Goal: Task Accomplishment & Management: Complete application form

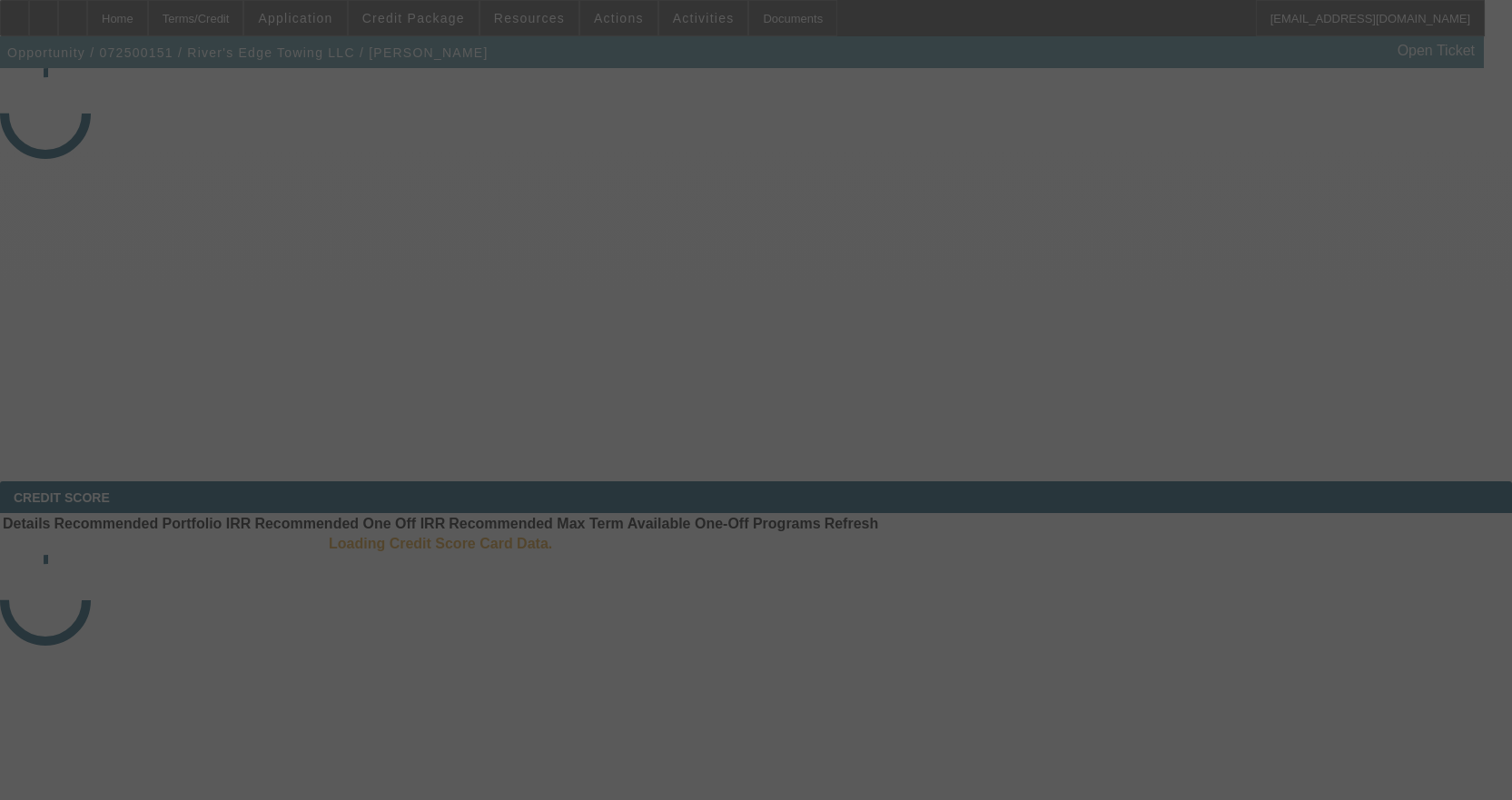
select select "3"
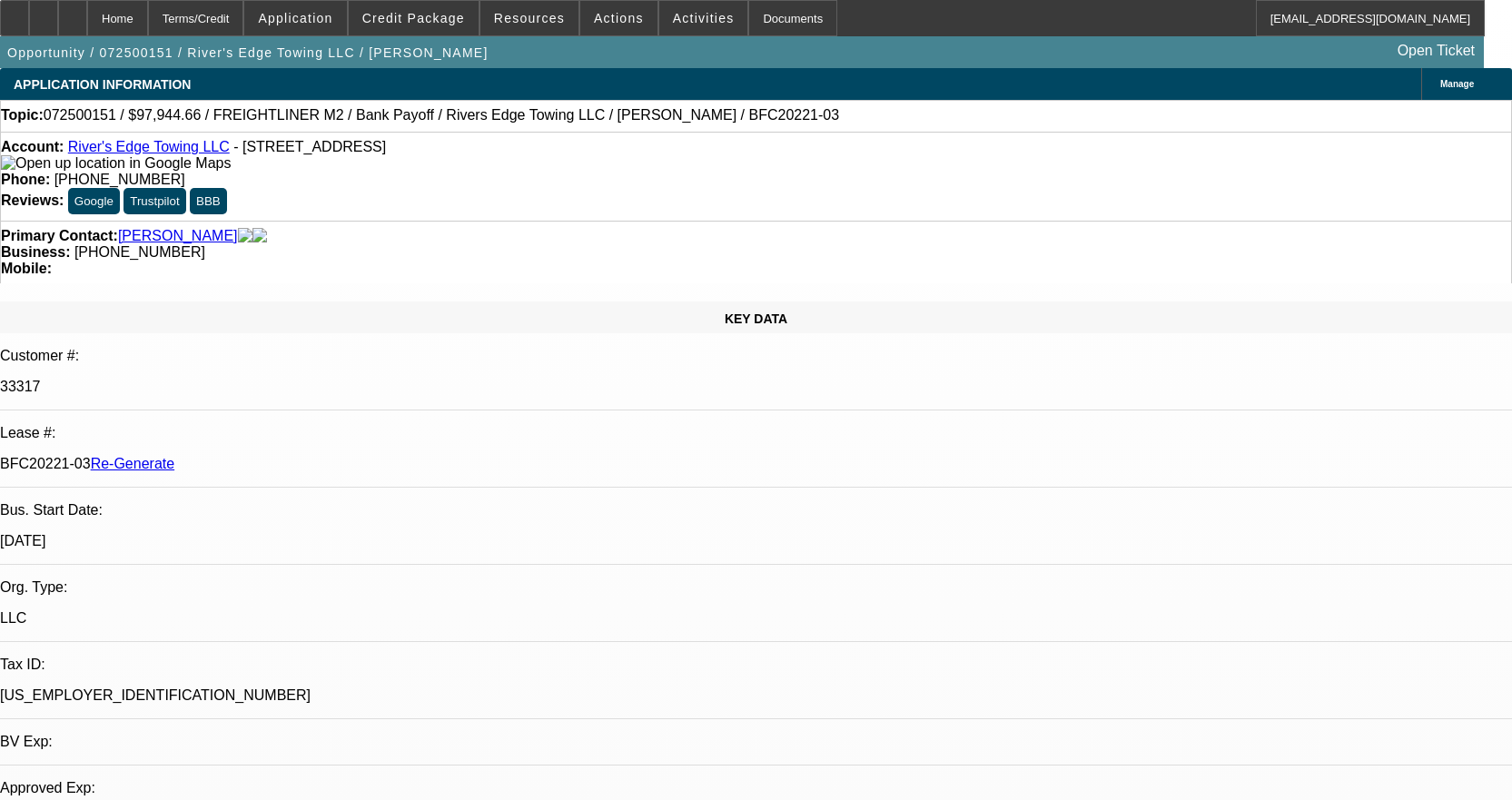
select select "0"
select select "2"
select select "0"
select select "6"
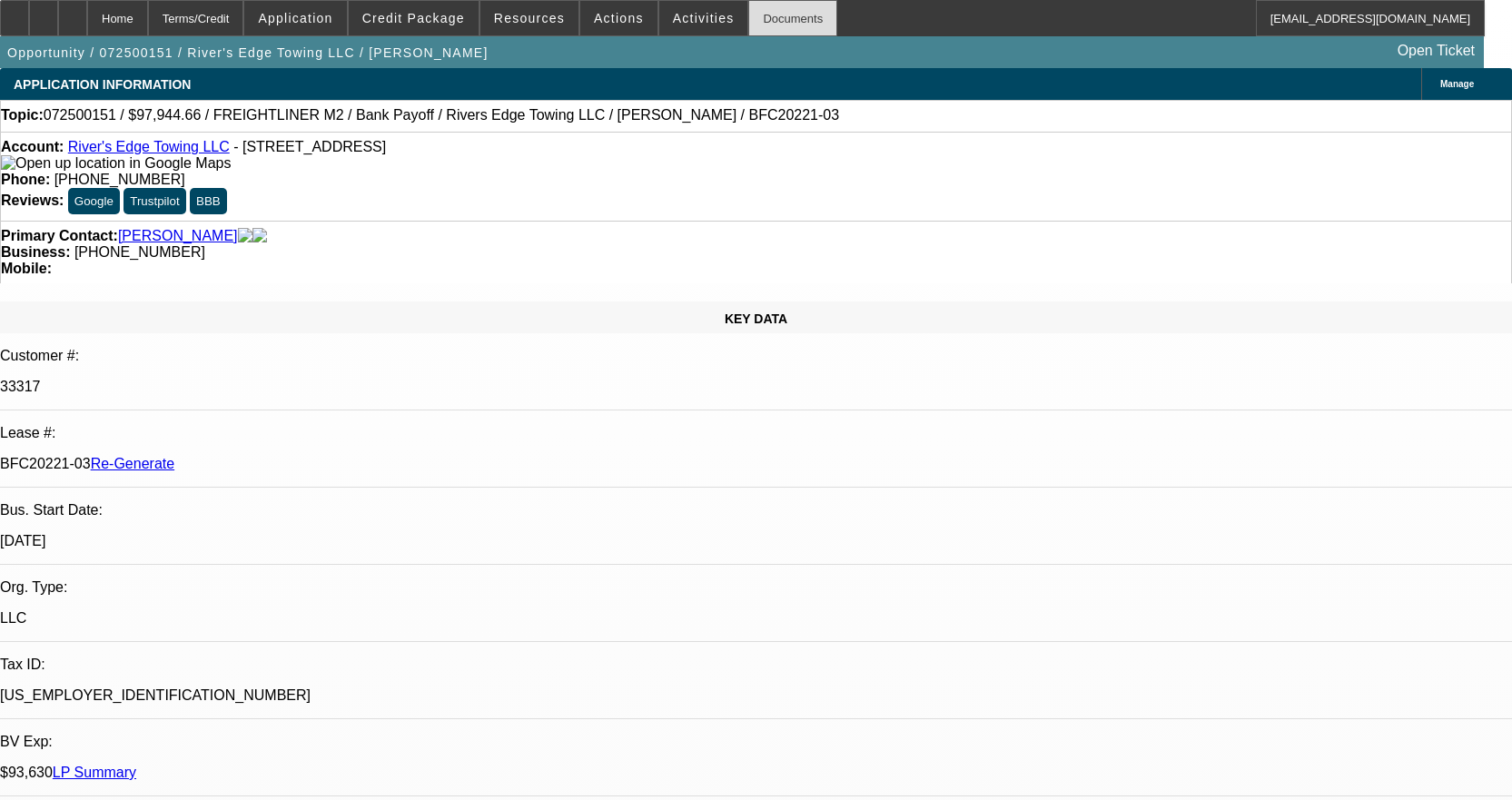
click at [776, 10] on div "Documents" at bounding box center [793, 18] width 89 height 37
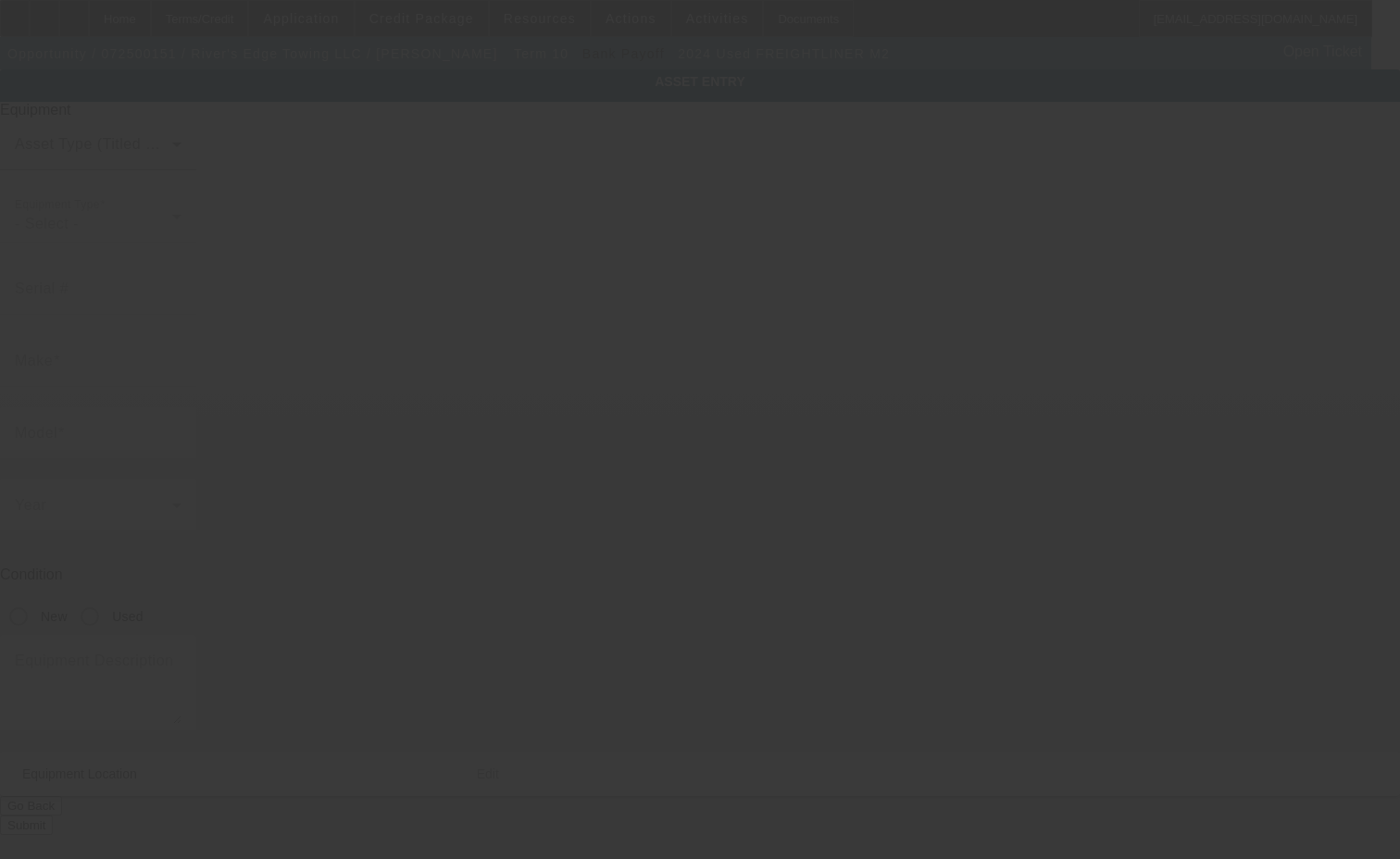
type input "1FVACWFC1RHVF8129"
type input "Freightliner"
type input "M2"
radio input "true"
type textarea "Rollback Tow Truck"
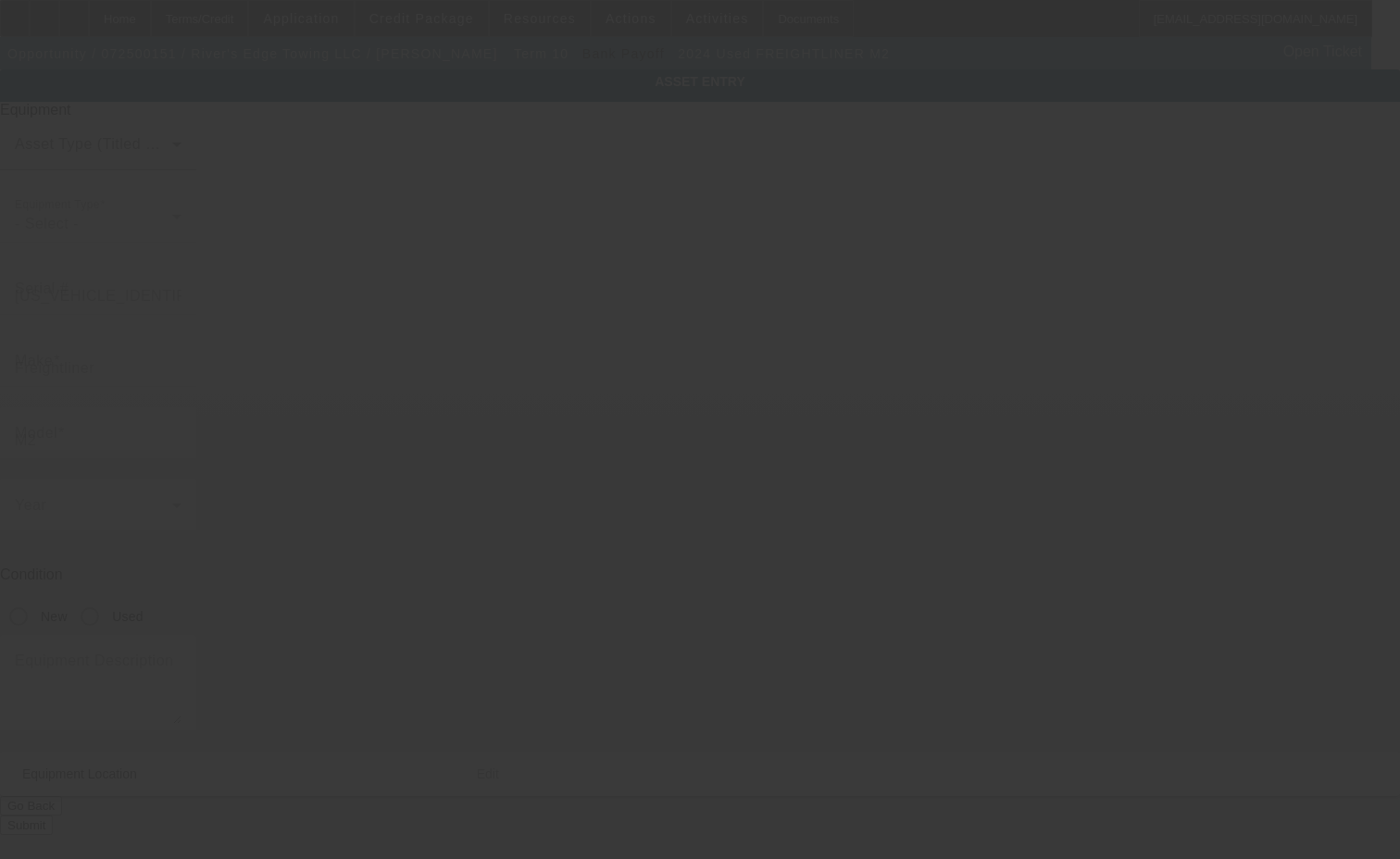
type input "1635 W Broadway"
type input "Council Bluffs"
type input "51501"
type input "Pottawattamie"
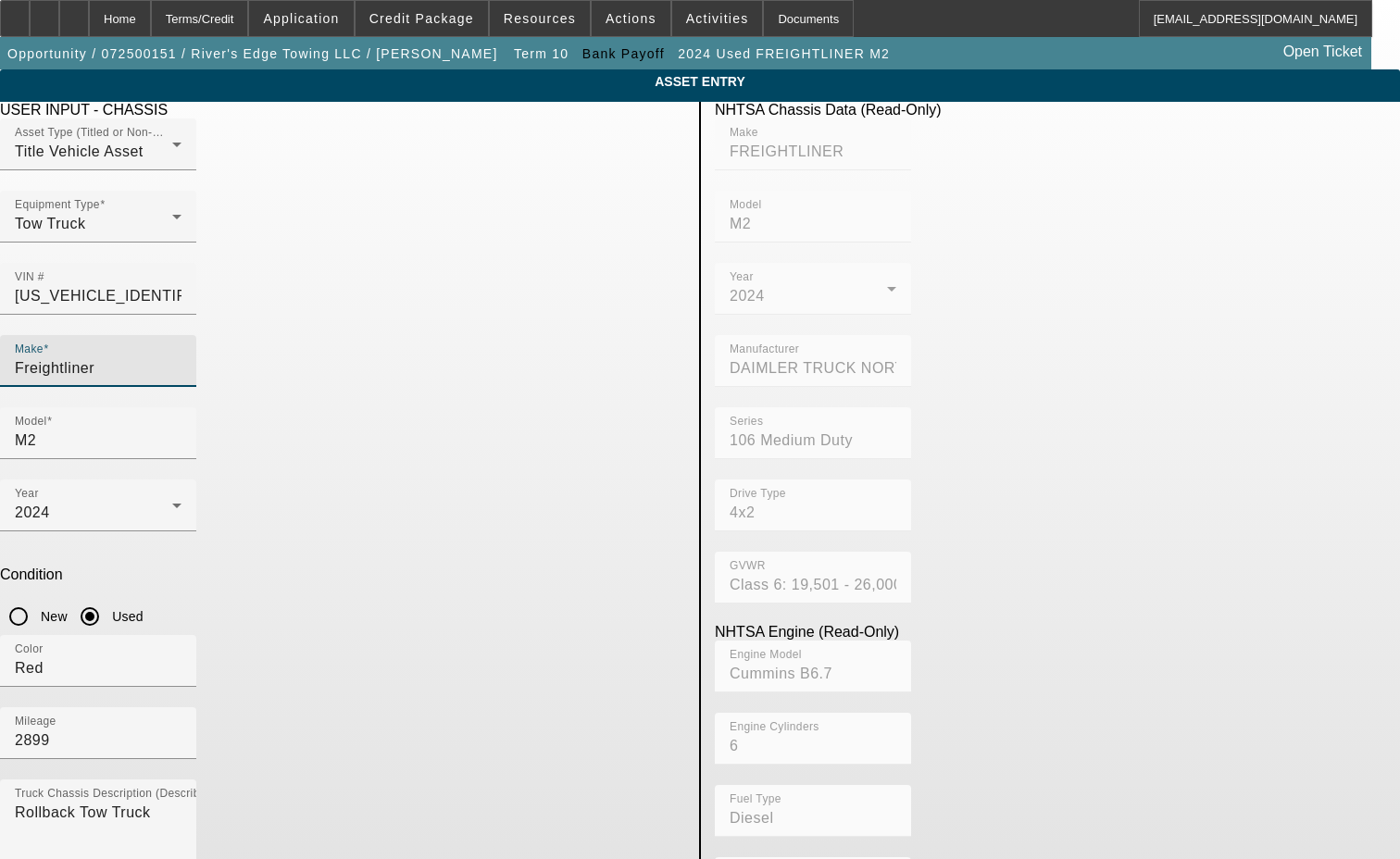
click at [181, 357] on input "Freightliner" at bounding box center [98, 367] width 166 height 22
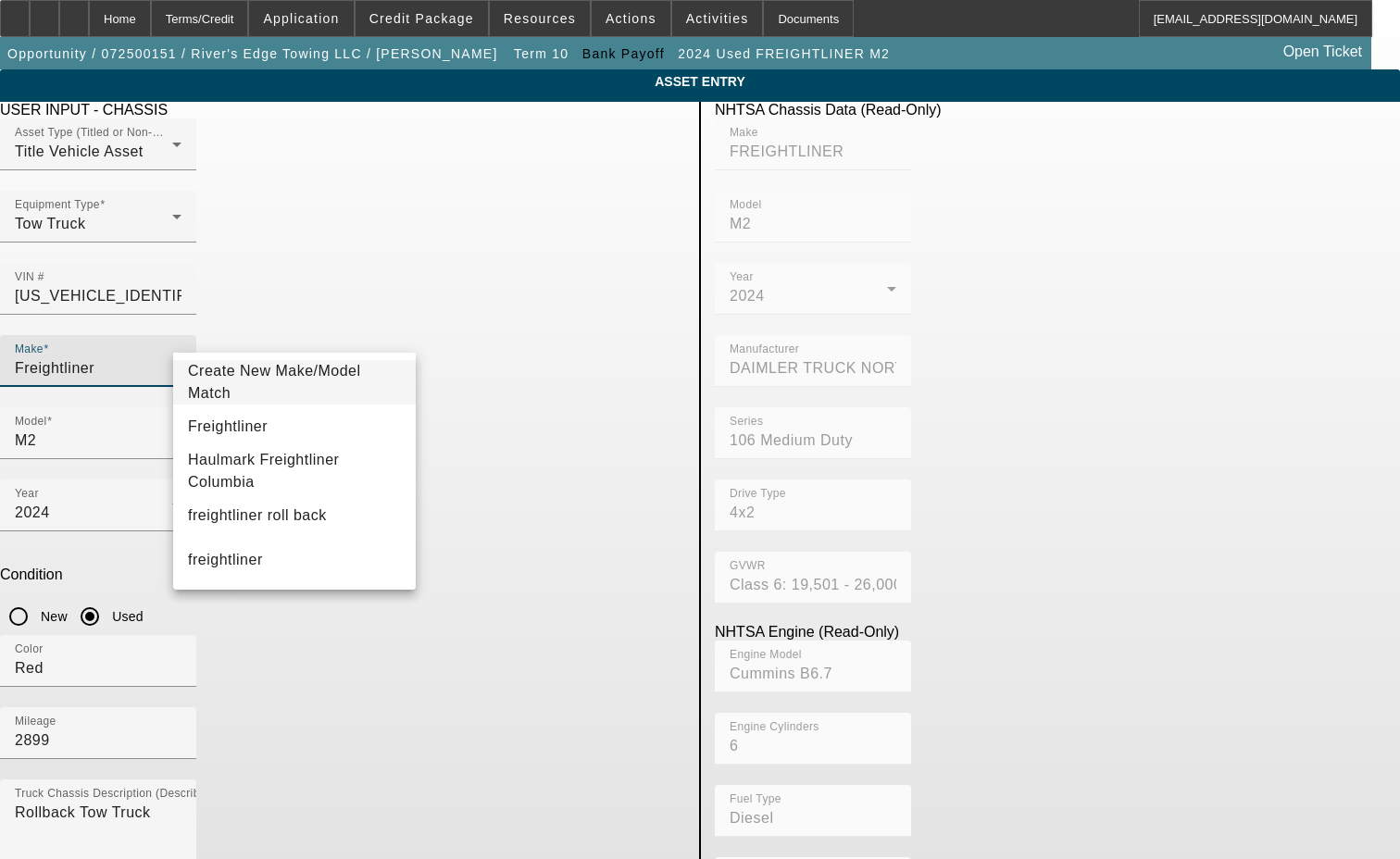
click at [296, 369] on mat-option "Create New Make/Model Match" at bounding box center [294, 382] width 243 height 45
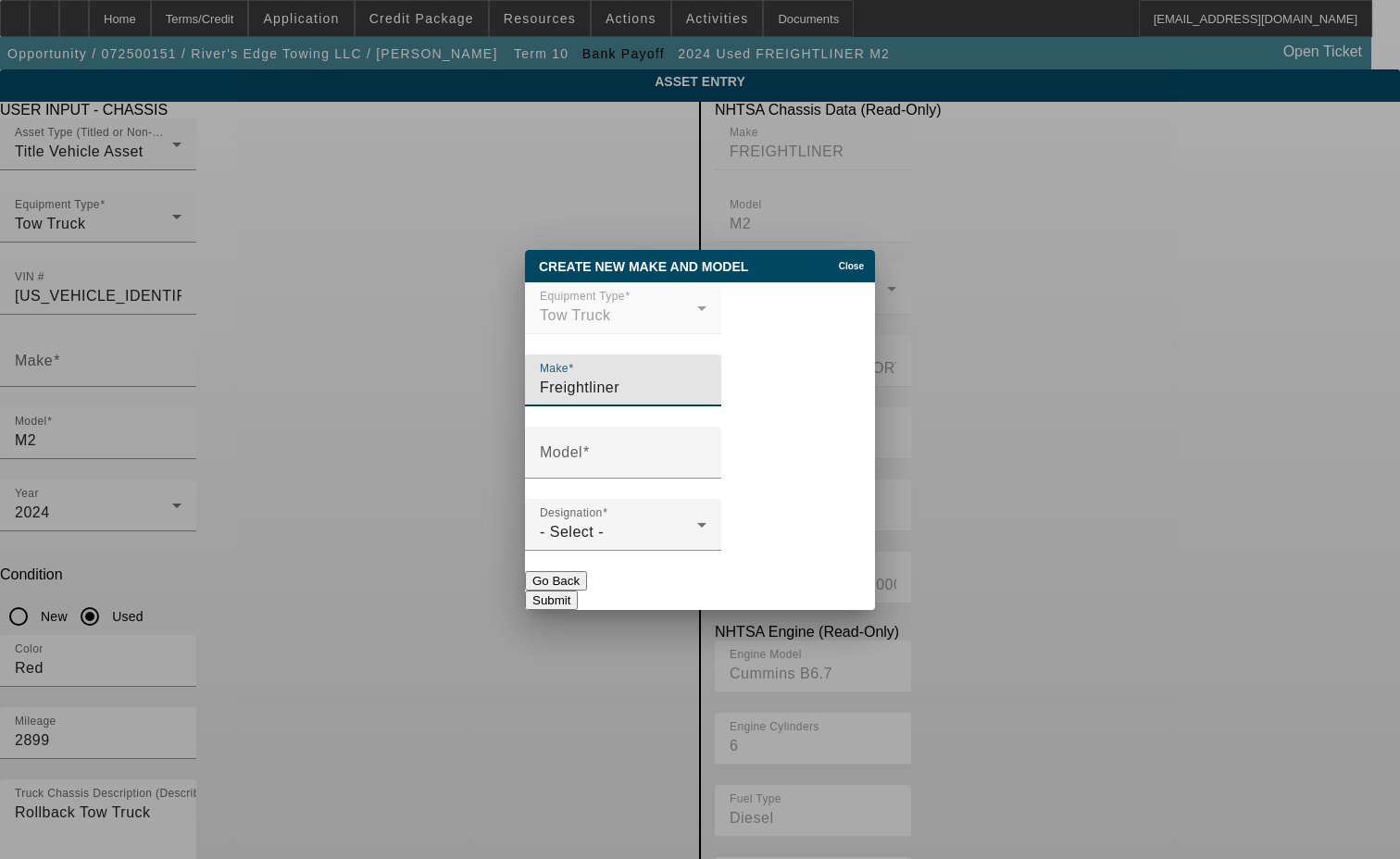
type input "Freightliner"
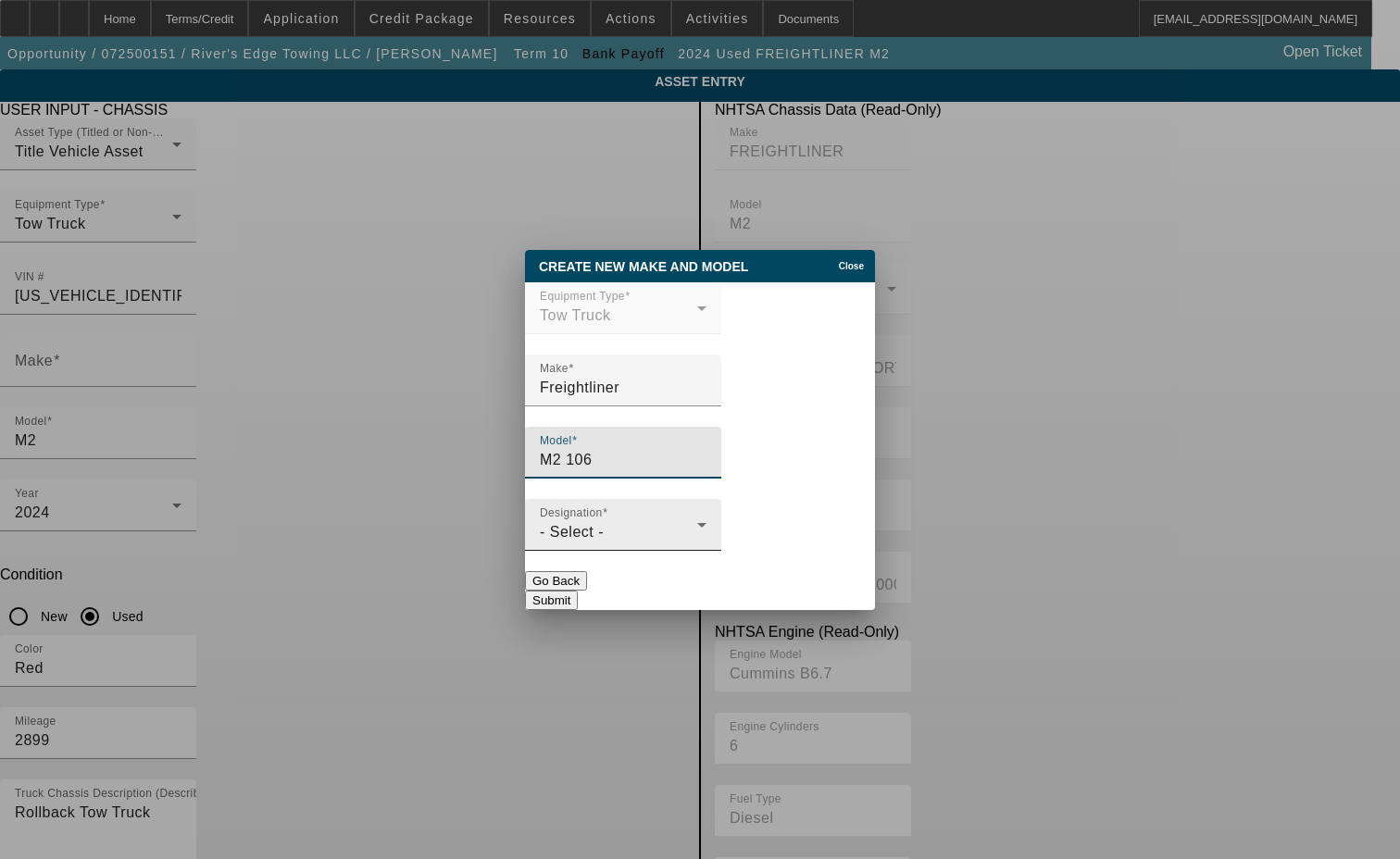
type input "M2 106"
click at [594, 535] on span "- Select -" at bounding box center [571, 532] width 64 height 15
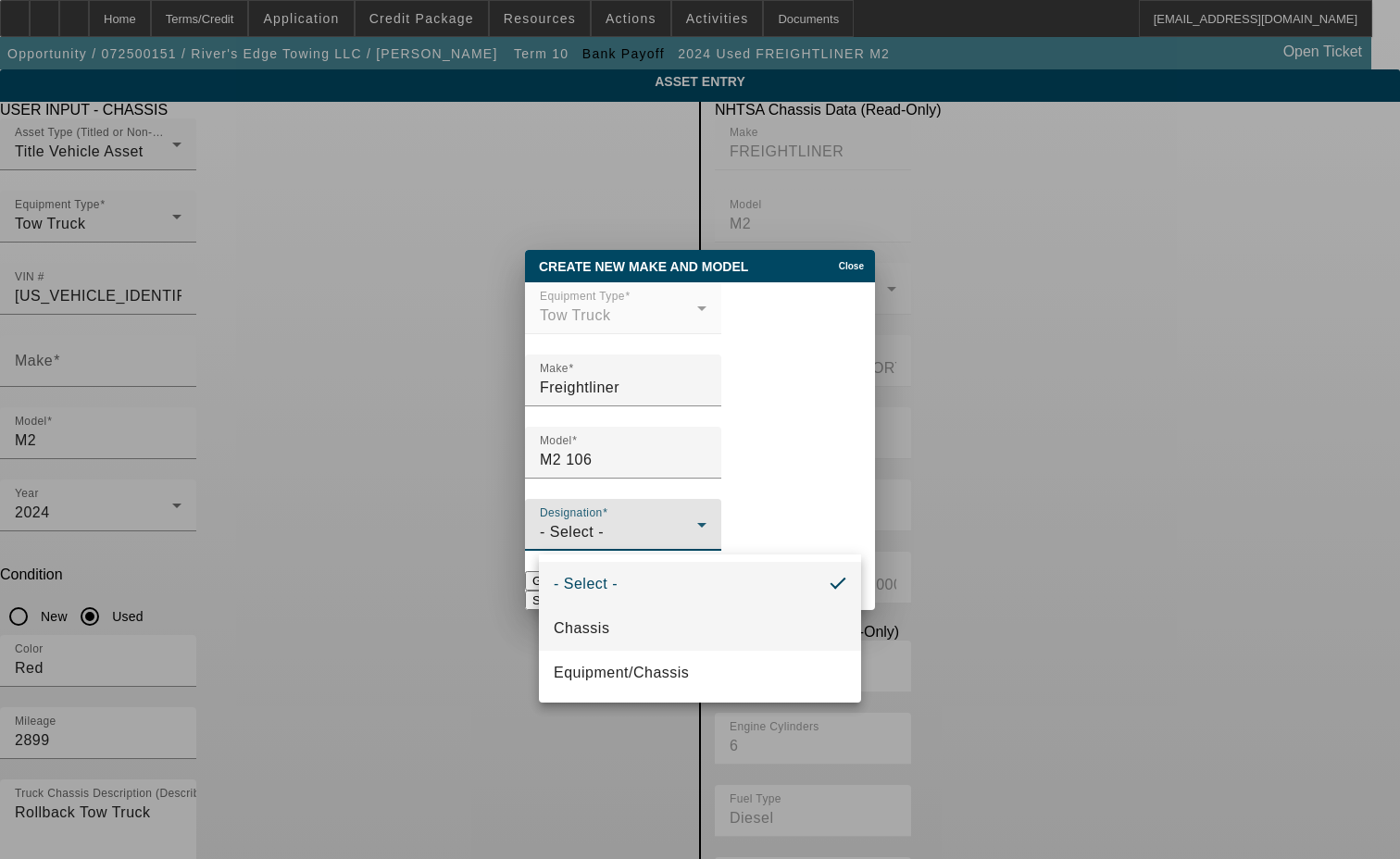
click at [612, 617] on mat-option "Chassis" at bounding box center [699, 628] width 322 height 45
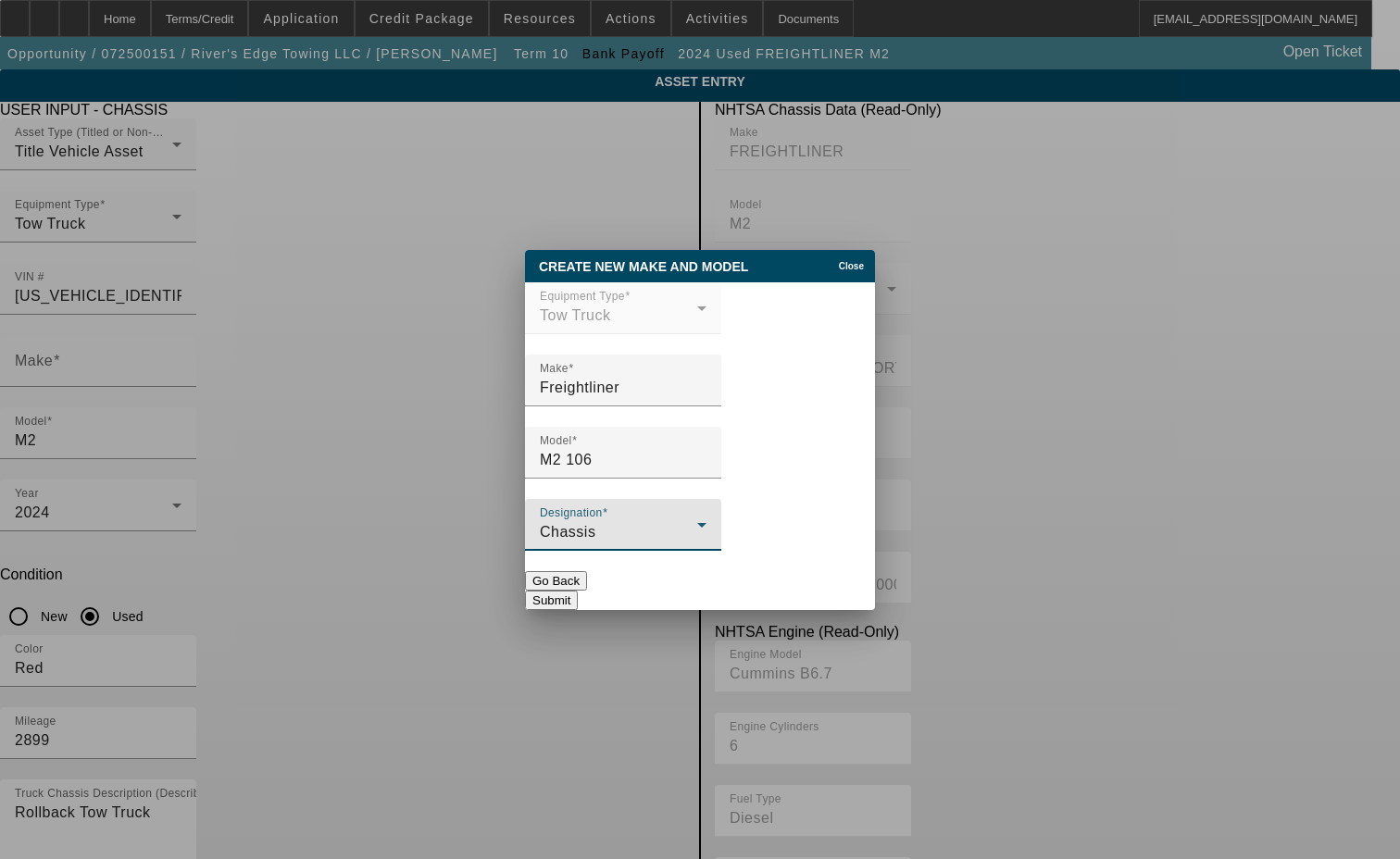
drag, startPoint x: 832, startPoint y: 598, endPoint x: 821, endPoint y: 591, distance: 13.0
click at [578, 596] on button "Submit" at bounding box center [551, 599] width 53 height 19
type input "Freightliner"
type input "M2 106"
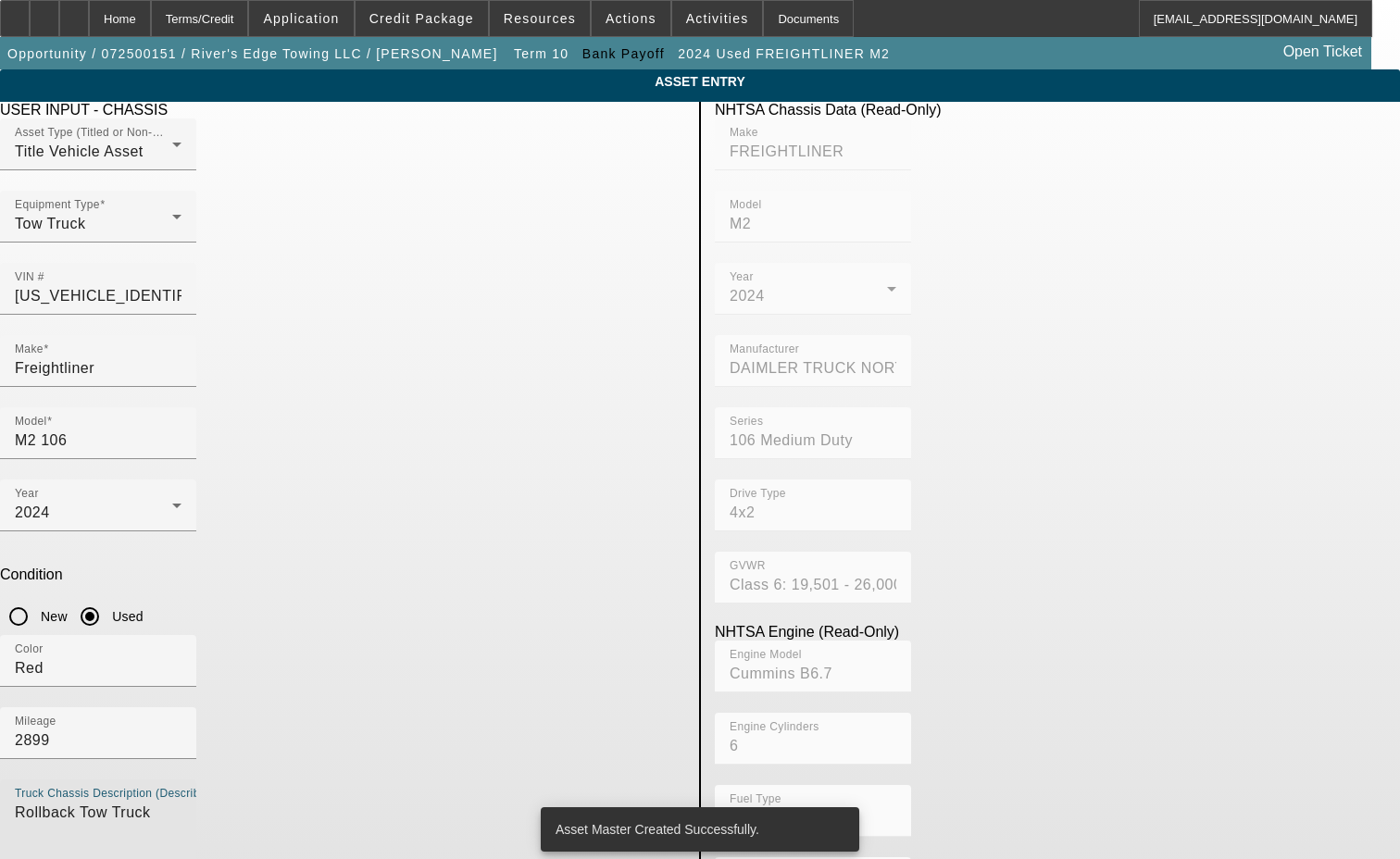
drag, startPoint x: 286, startPoint y: 546, endPoint x: 39, endPoint y: 568, distance: 248.0
click at [41, 568] on app-asset-collateral-manage "ASSET ENTRY Delete asset USER INPUT - CHASSIS Asset Type (Titled or Non-Titled)…" at bounding box center [700, 582] width 1400 height 1026
type textarea "k"
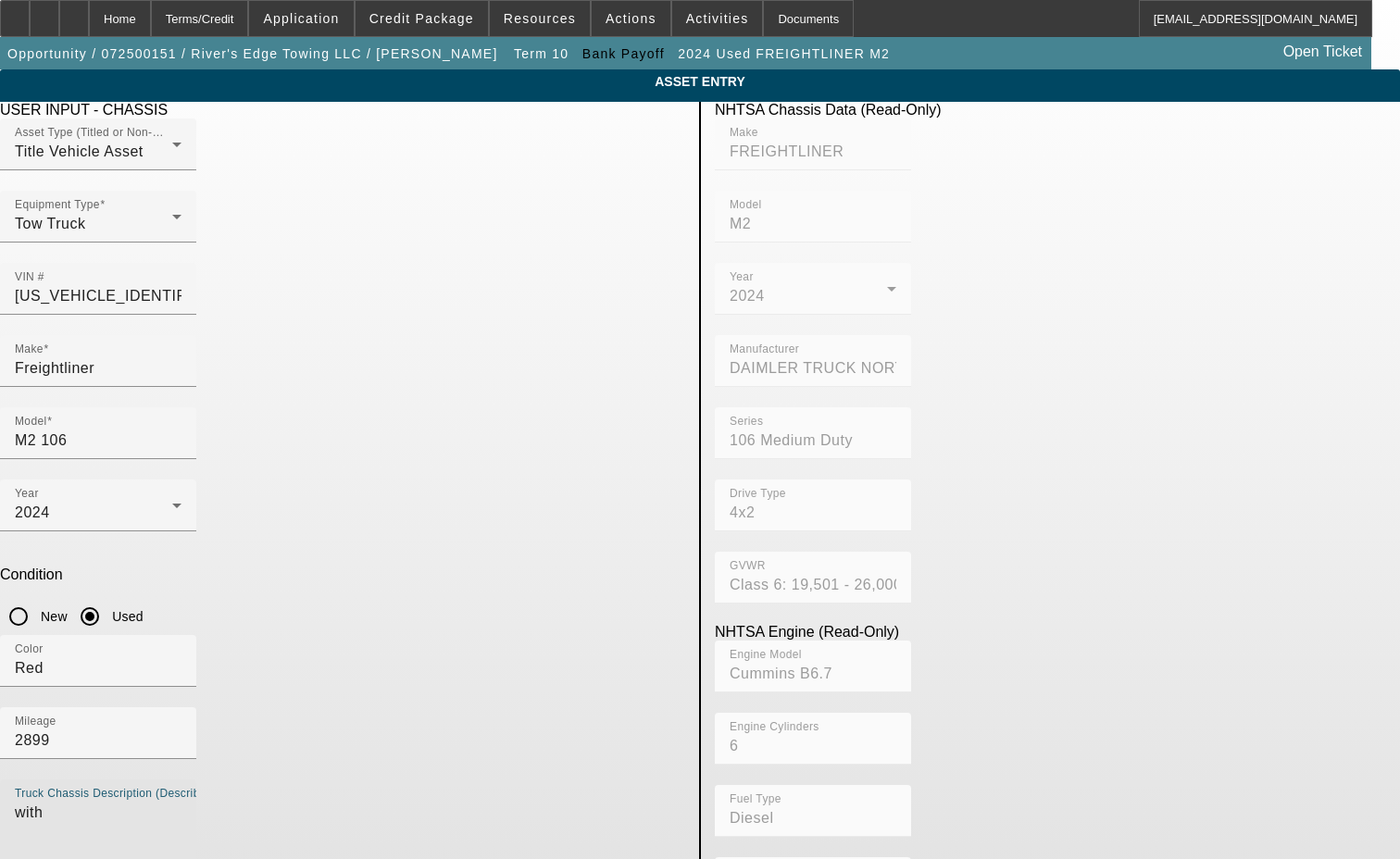
type textarea "with"
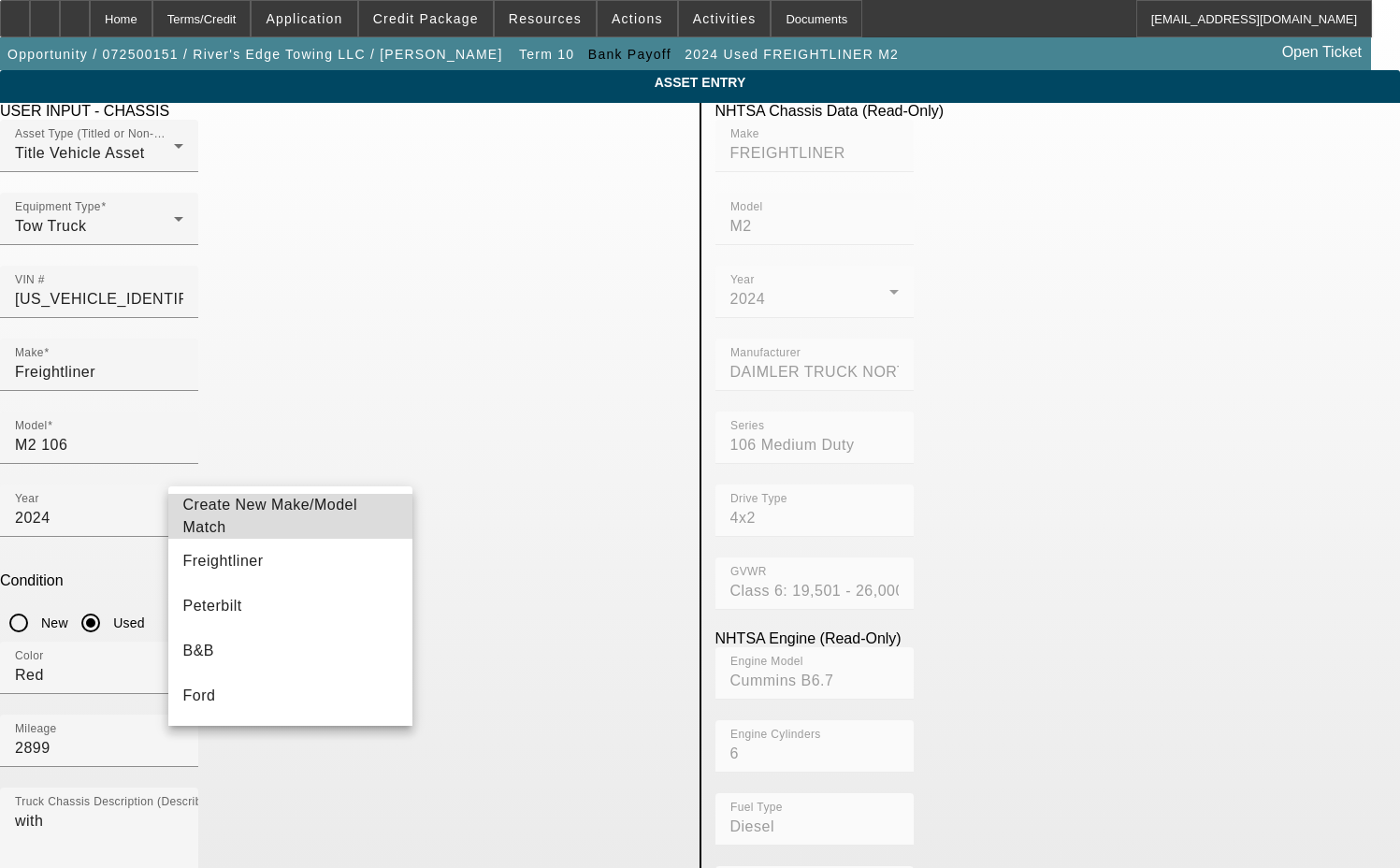
click at [310, 522] on span "Create New Make/Model Match" at bounding box center [270, 516] width 175 height 39
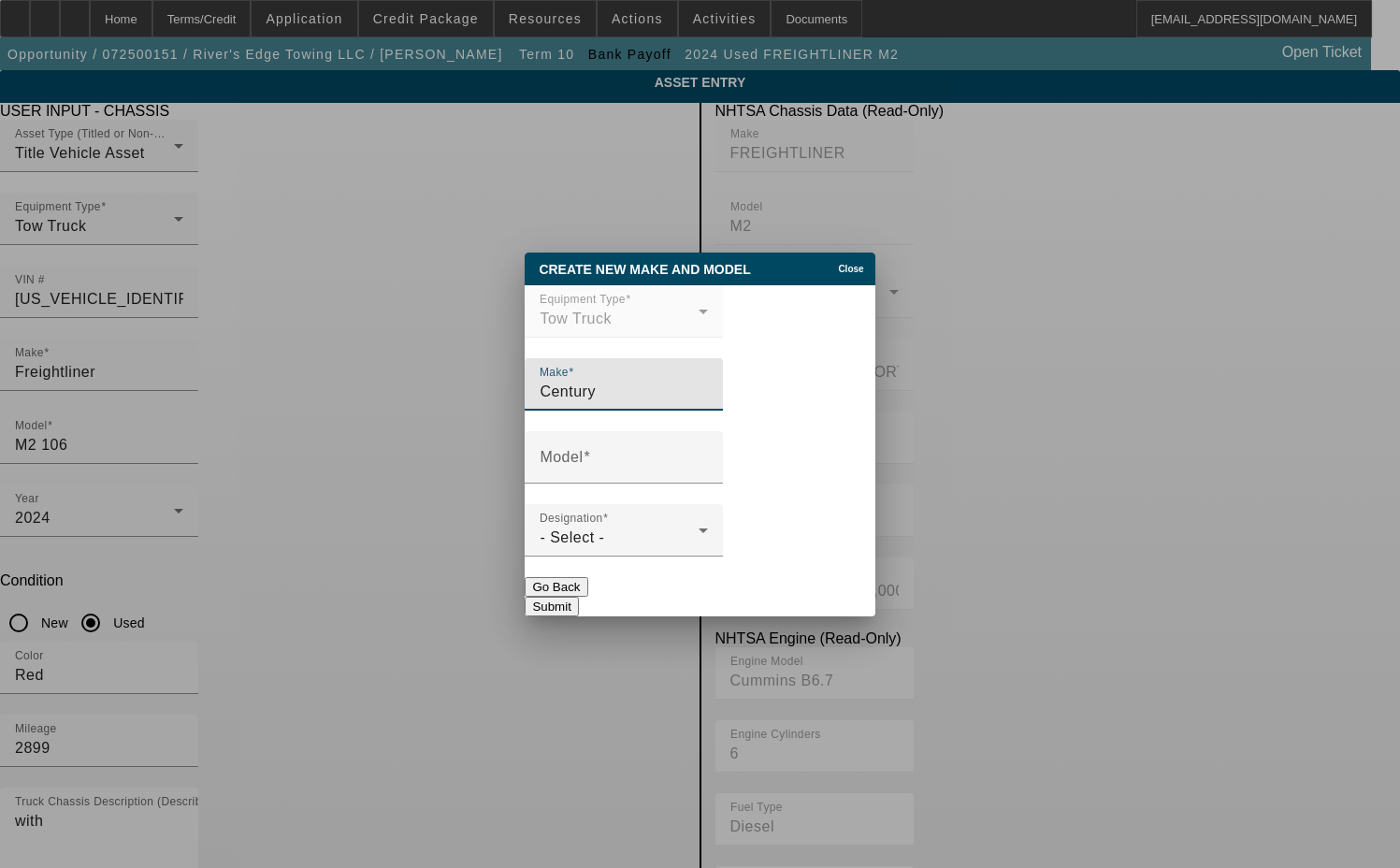
type input "Century"
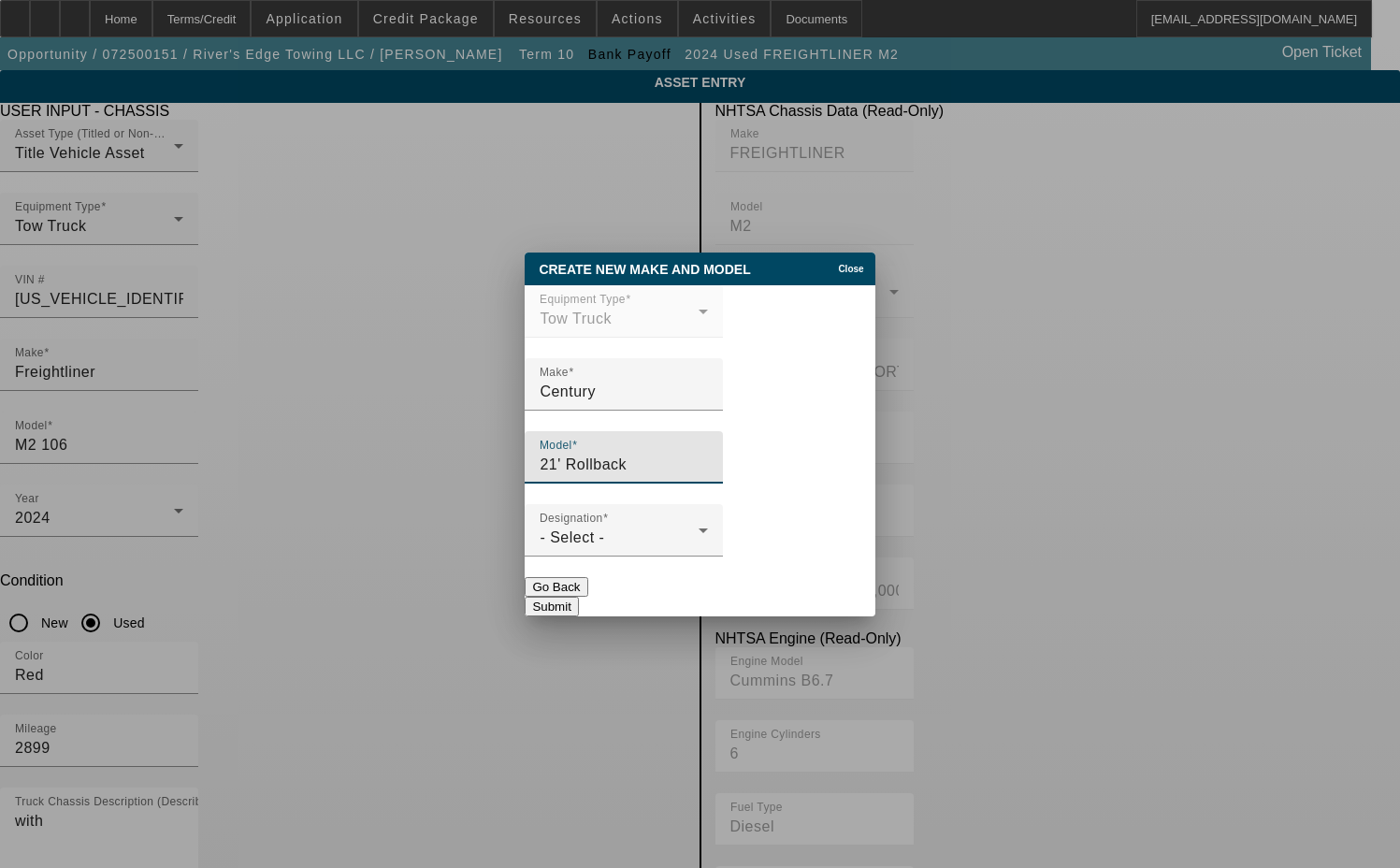
type input "21' Rollback"
click at [609, 563] on div at bounding box center [623, 566] width 198 height 20
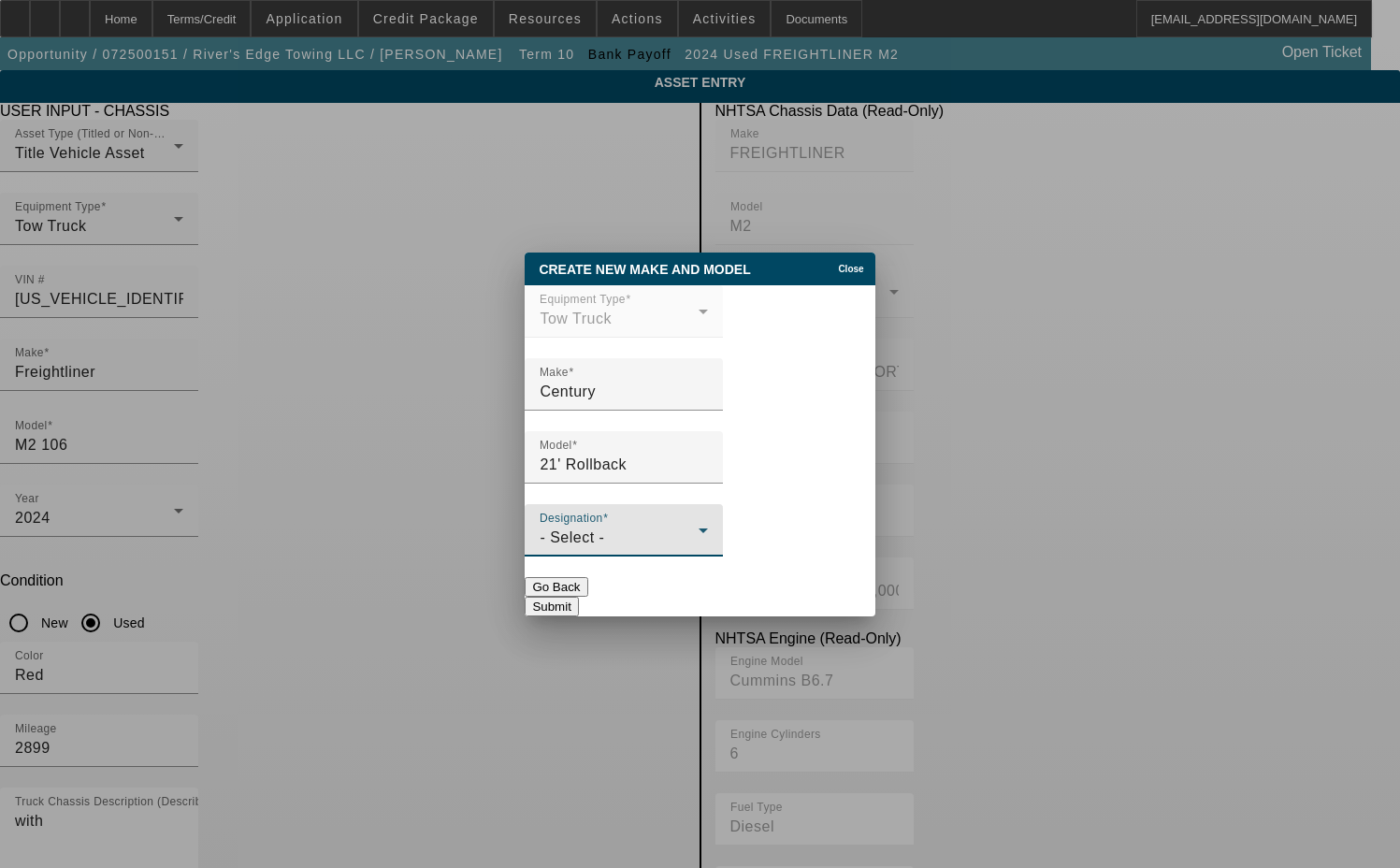
click at [598, 548] on div "- Select -" at bounding box center [618, 537] width 159 height 22
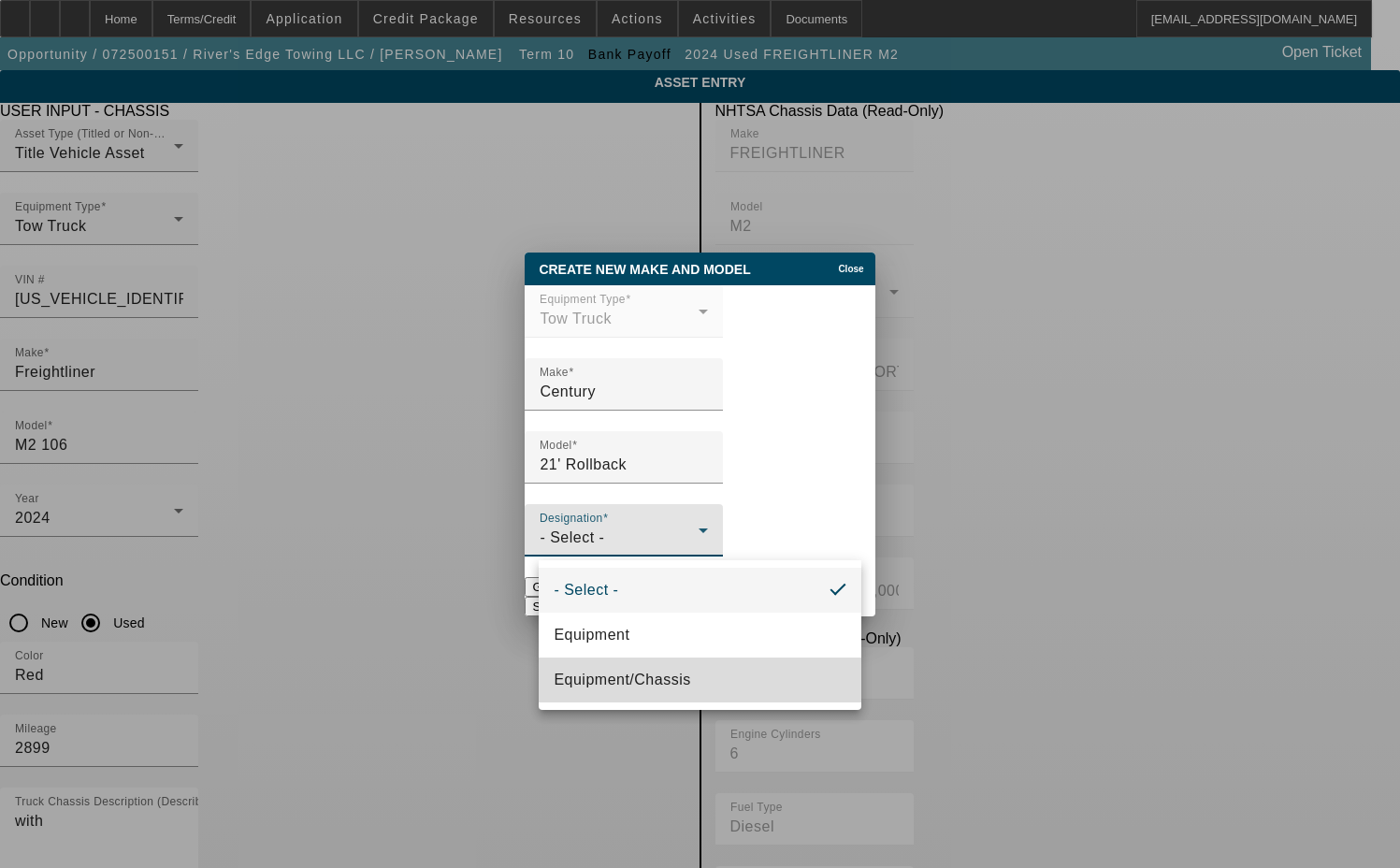
click at [634, 685] on span "Equipment/Chassis" at bounding box center [622, 679] width 137 height 22
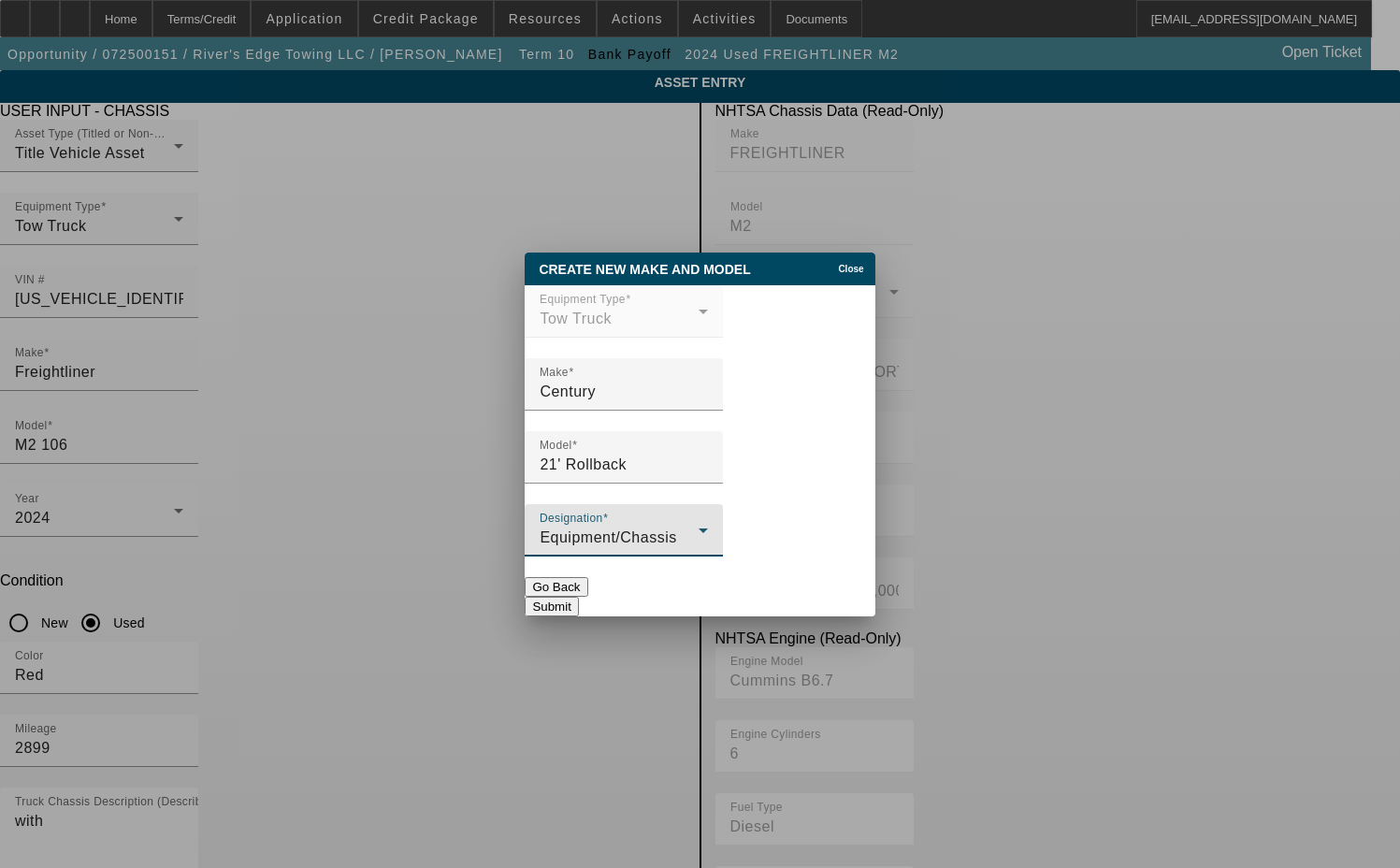
click at [578, 596] on button "Submit" at bounding box center [551, 606] width 53 height 19
type input "Century"
type input "21' Rollback"
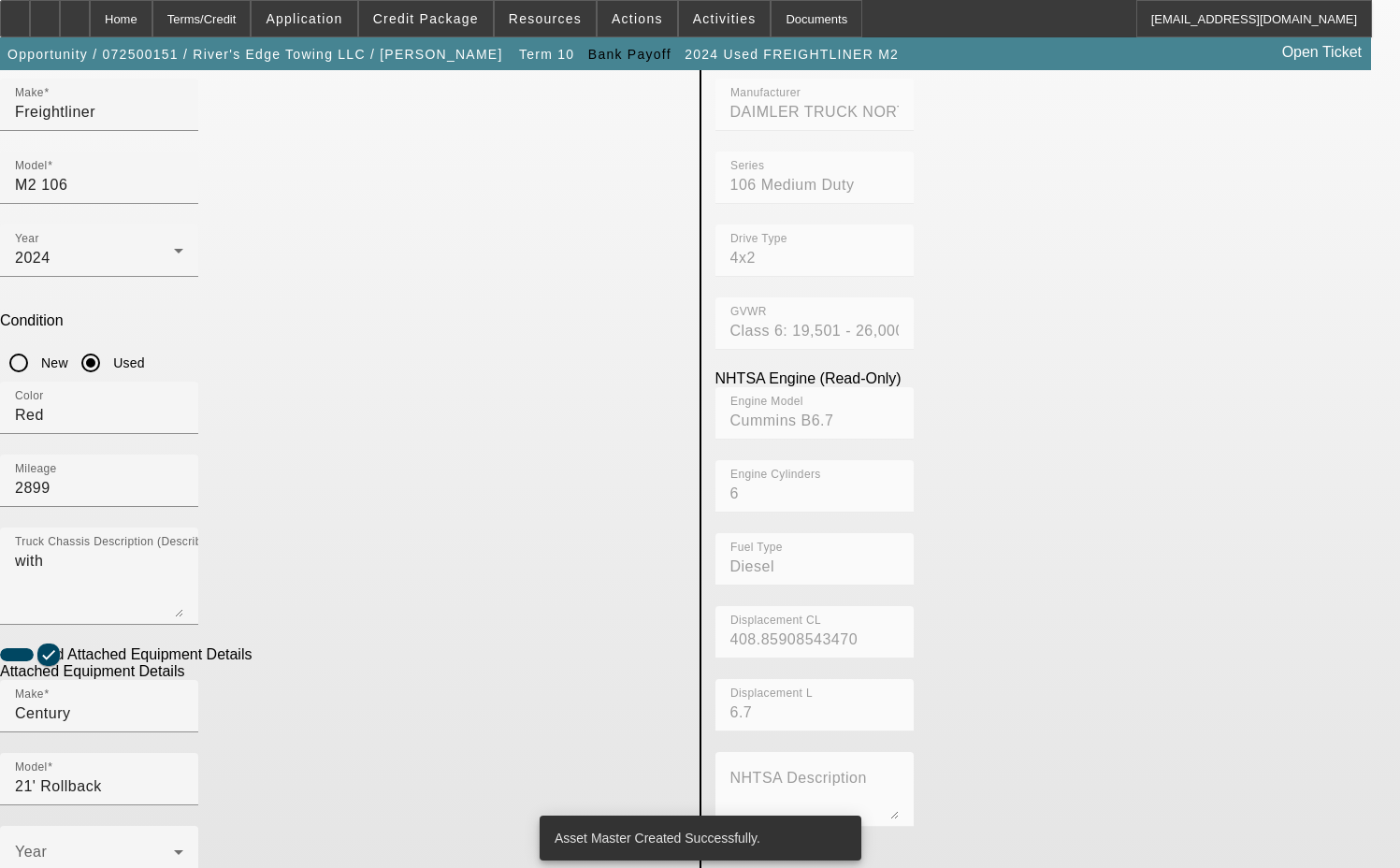
scroll to position [337, 0]
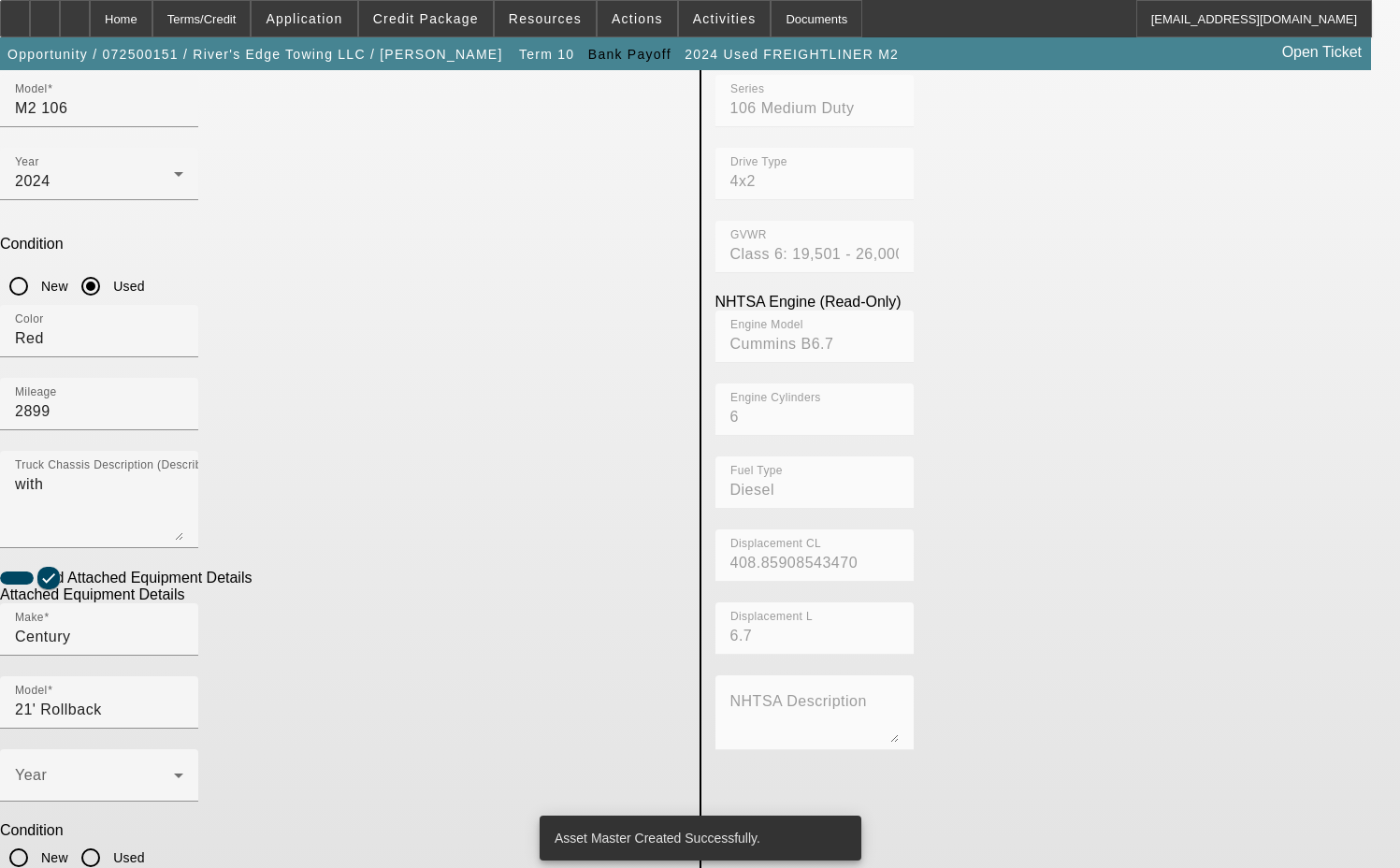
click at [109, 838] on input "Used" at bounding box center [91, 856] width 38 height 38
radio input "true"
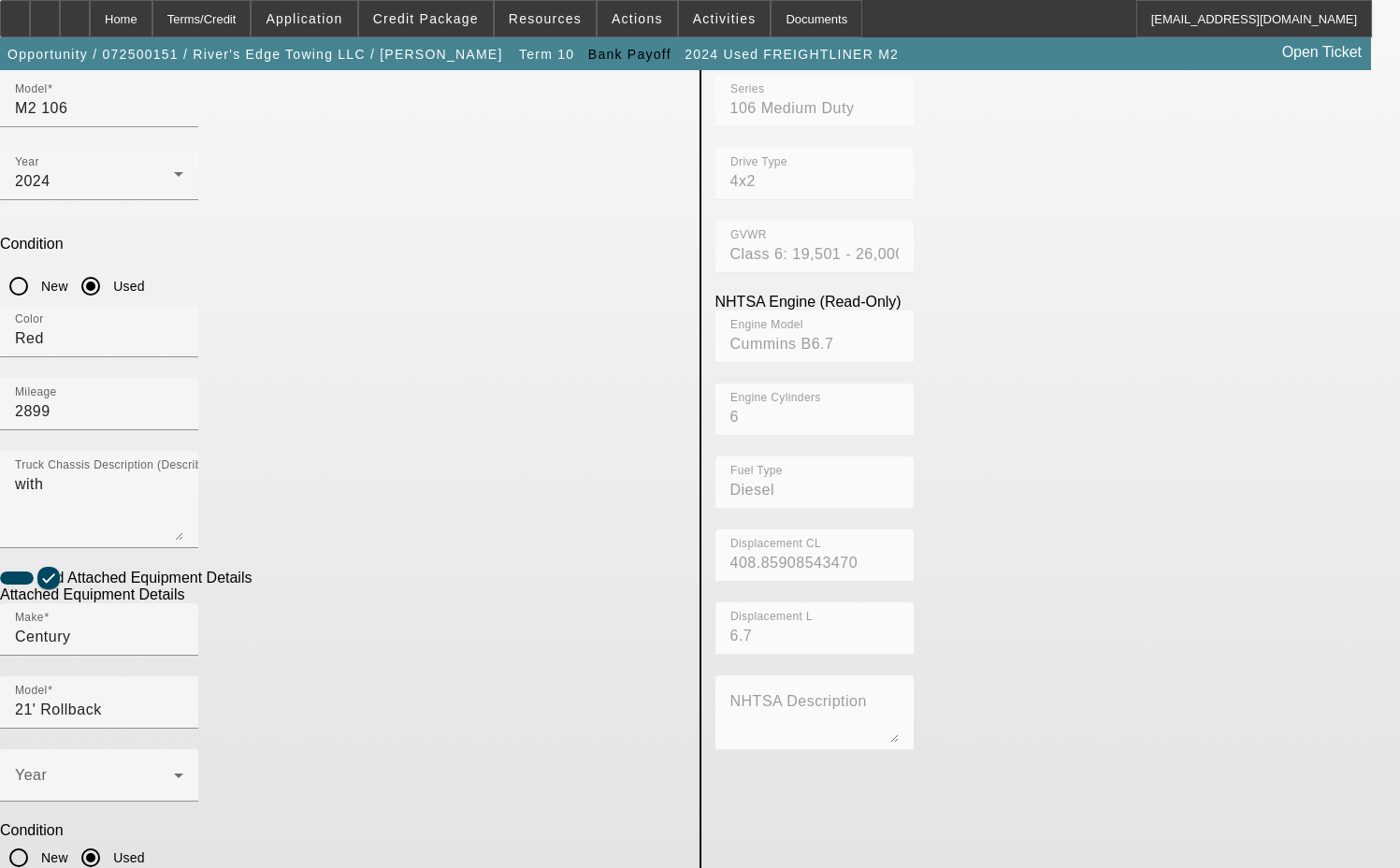
type textarea "includes all accessories, attachments and options"
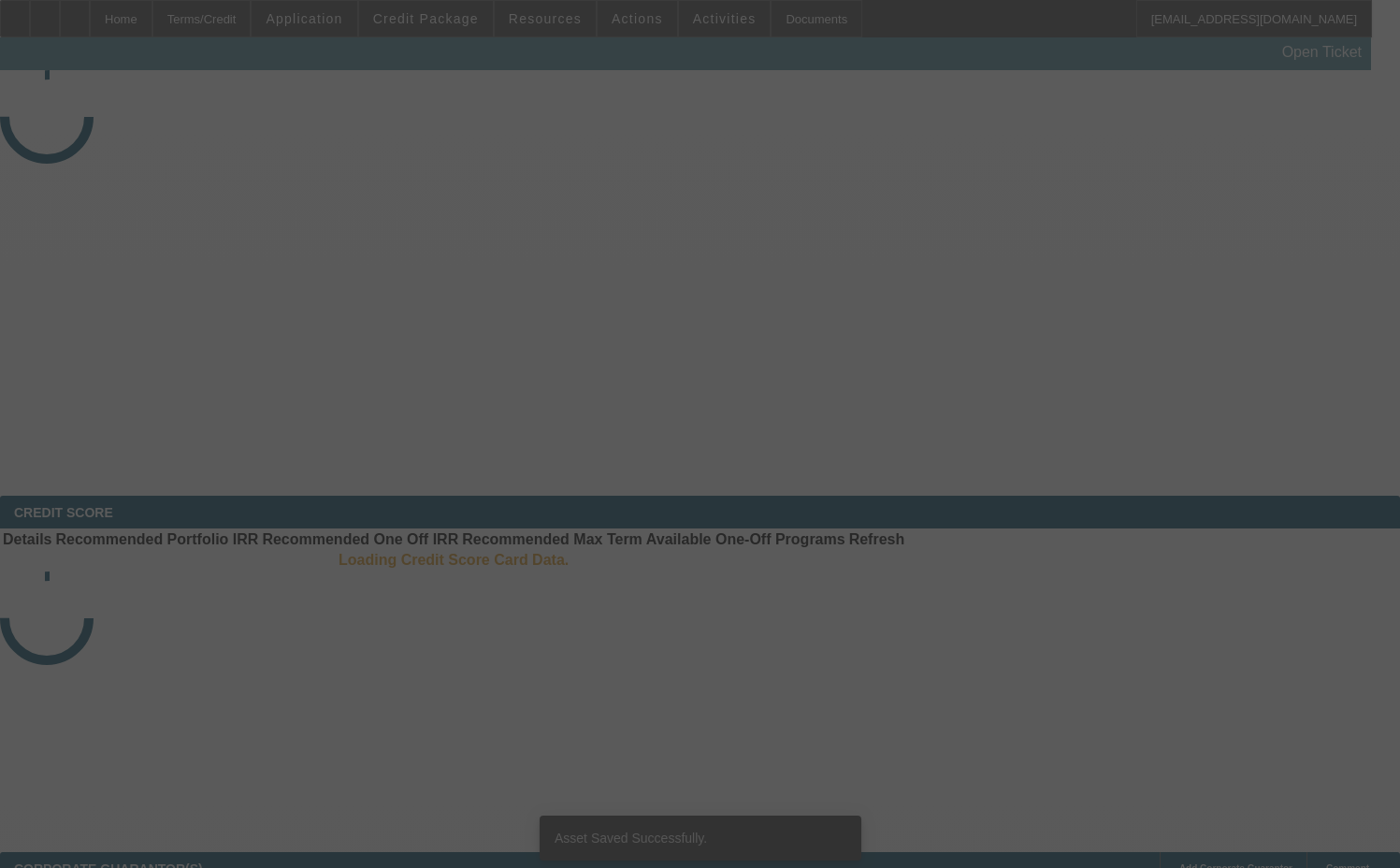
select select "3"
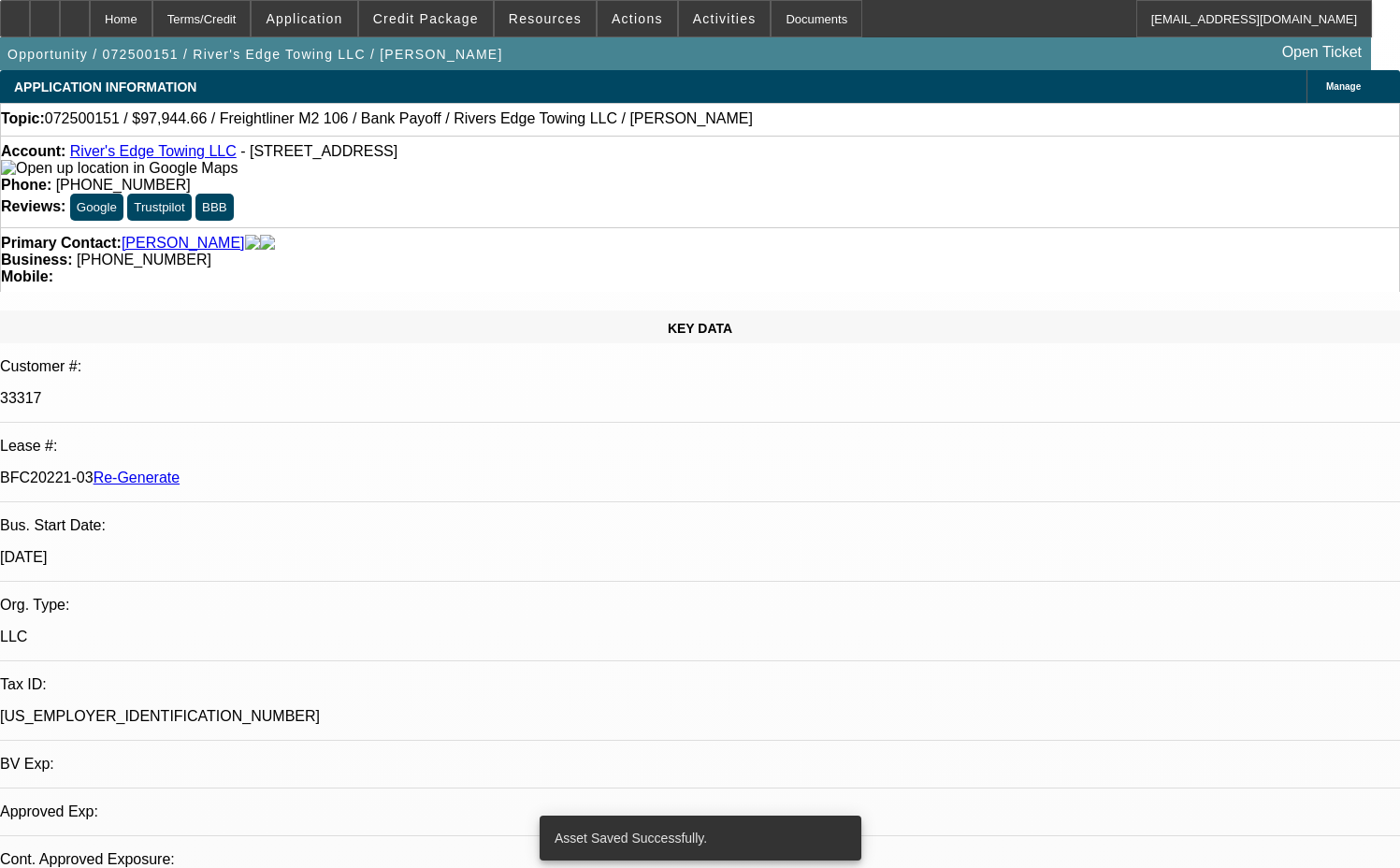
select select "0"
select select "2"
select select "0"
select select "6"
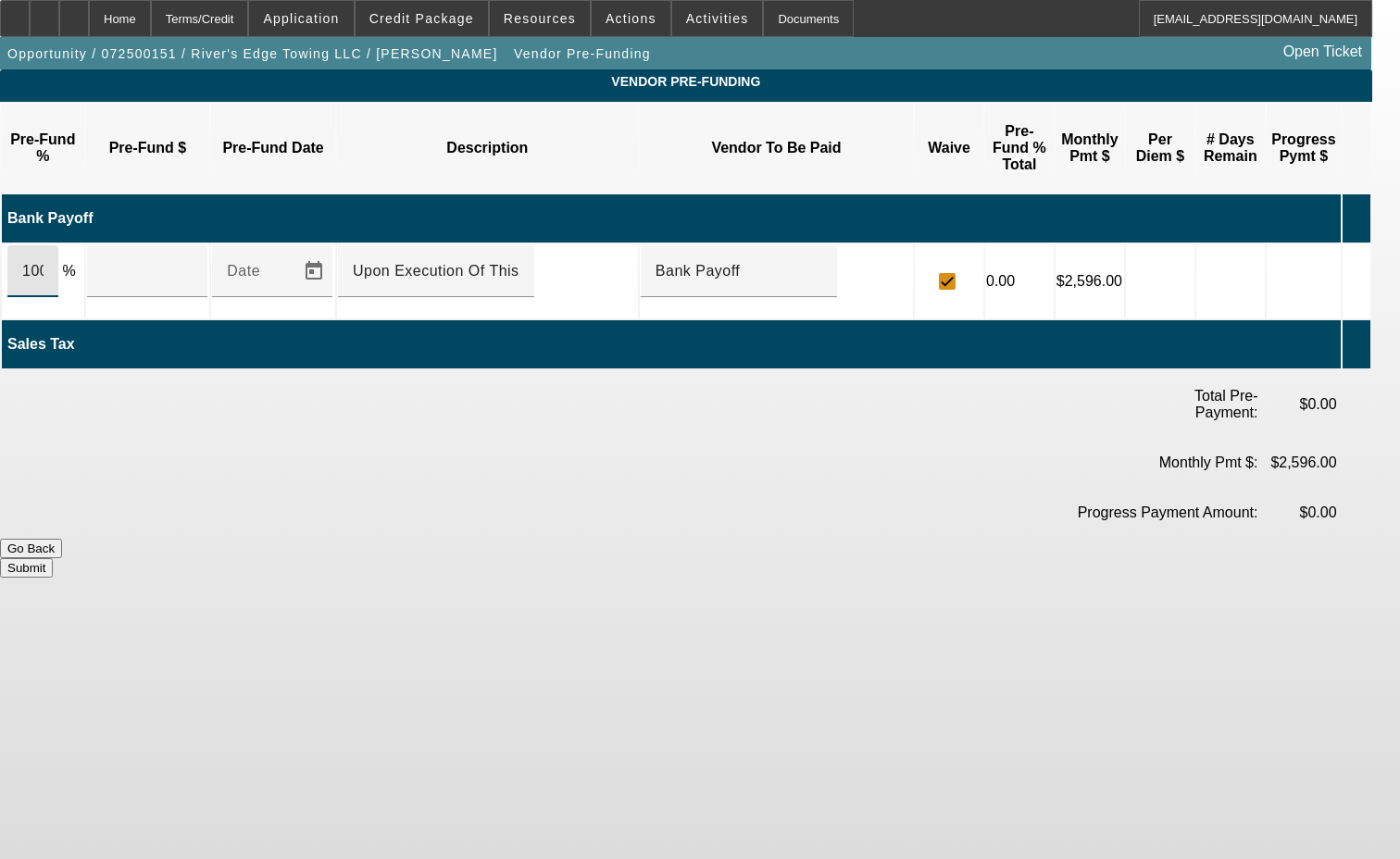
click at [44, 260] on input "100" at bounding box center [32, 270] width 21 height 22
type input "$112,614.66"
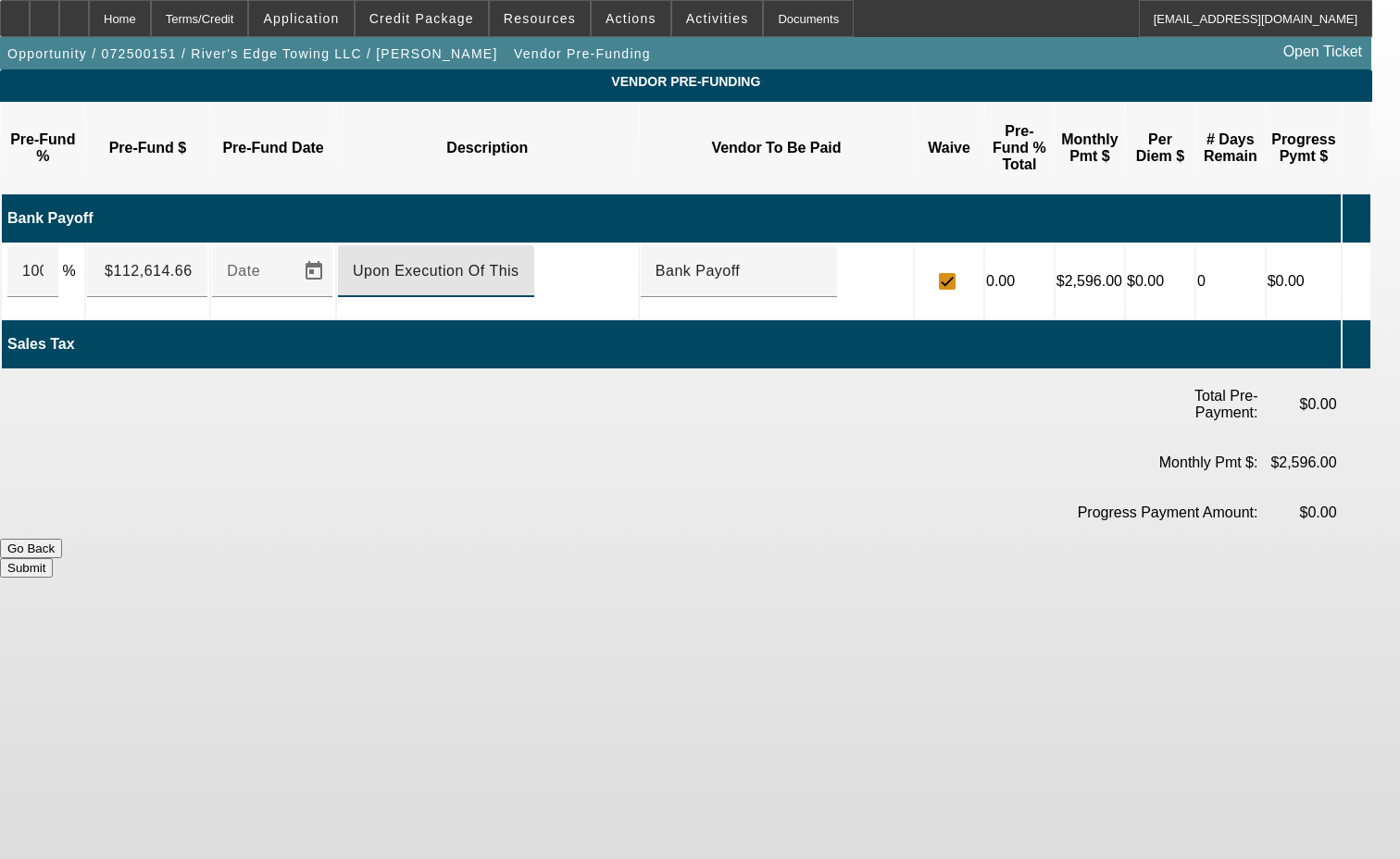
drag, startPoint x: 433, startPoint y: 229, endPoint x: 417, endPoint y: 224, distance: 16.8
click at [432, 260] on input "Upon Execution Of This Agreement" at bounding box center [435, 270] width 166 height 22
click at [412, 260] on input "Upon Execution Of This Agreement" at bounding box center [435, 270] width 166 height 22
type input "Upon execution of this agreement"
click at [53, 557] on button "Submit" at bounding box center [26, 567] width 53 height 19
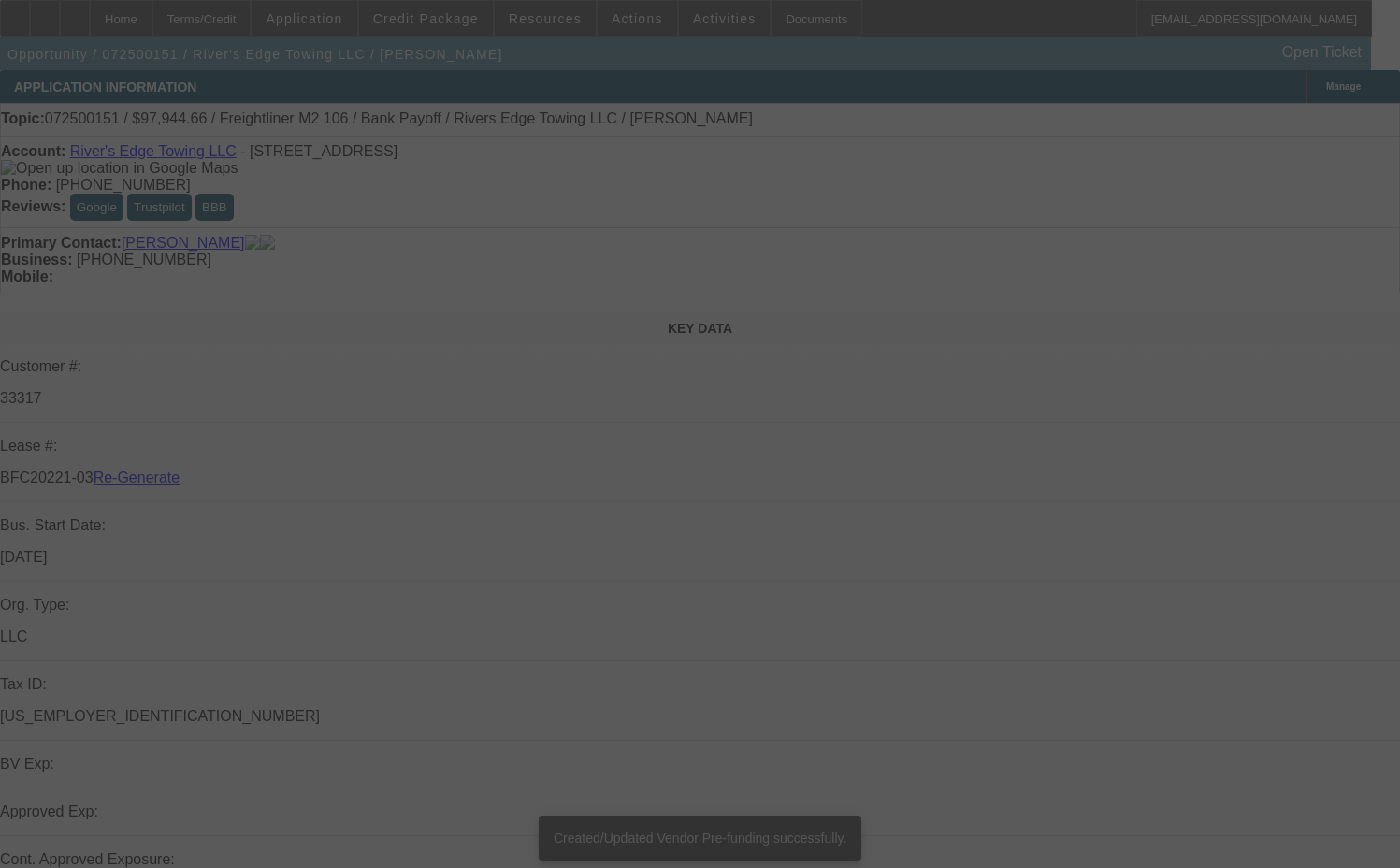
select select "3"
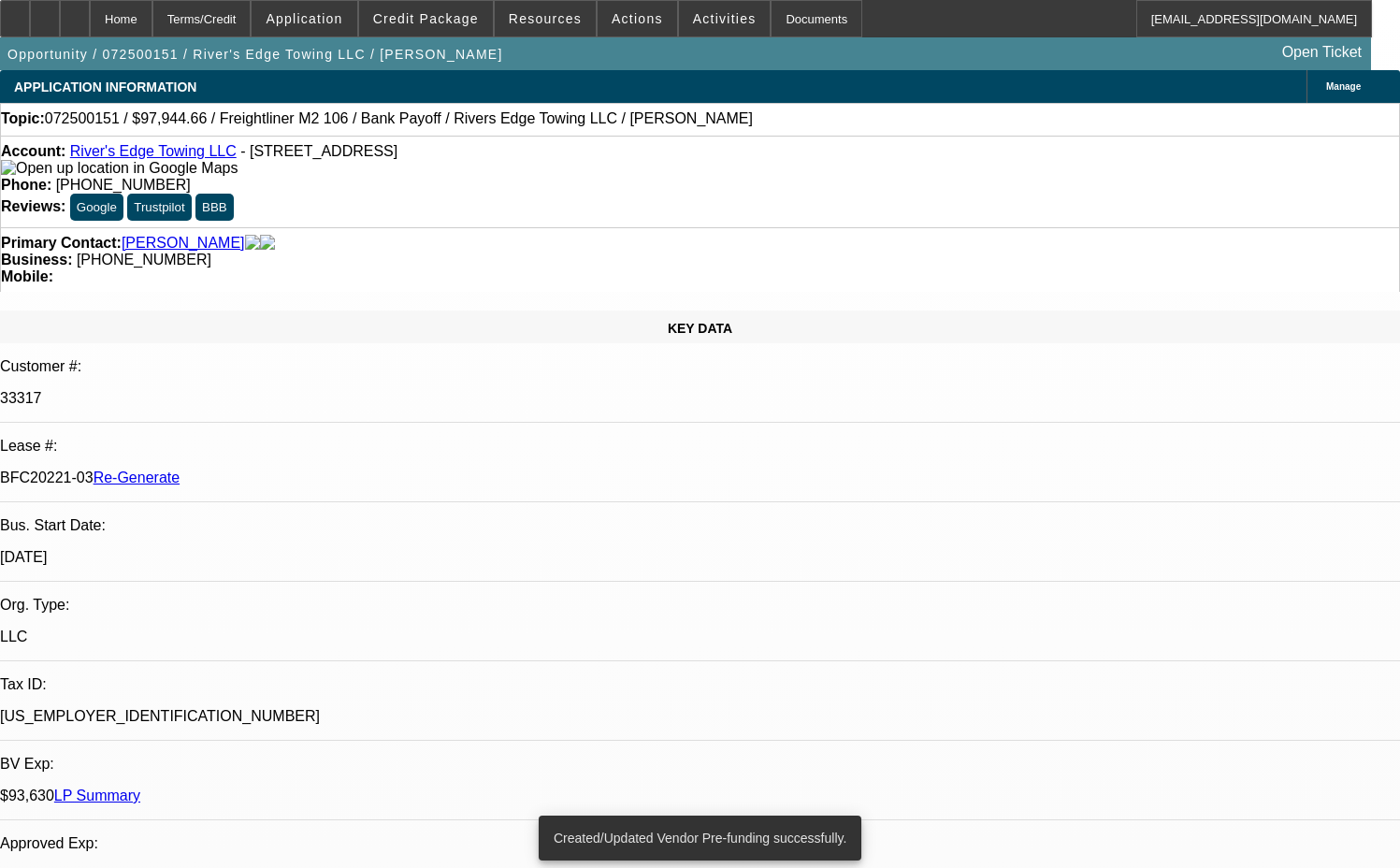
select select "0"
select select "2"
select select "0"
select select "6"
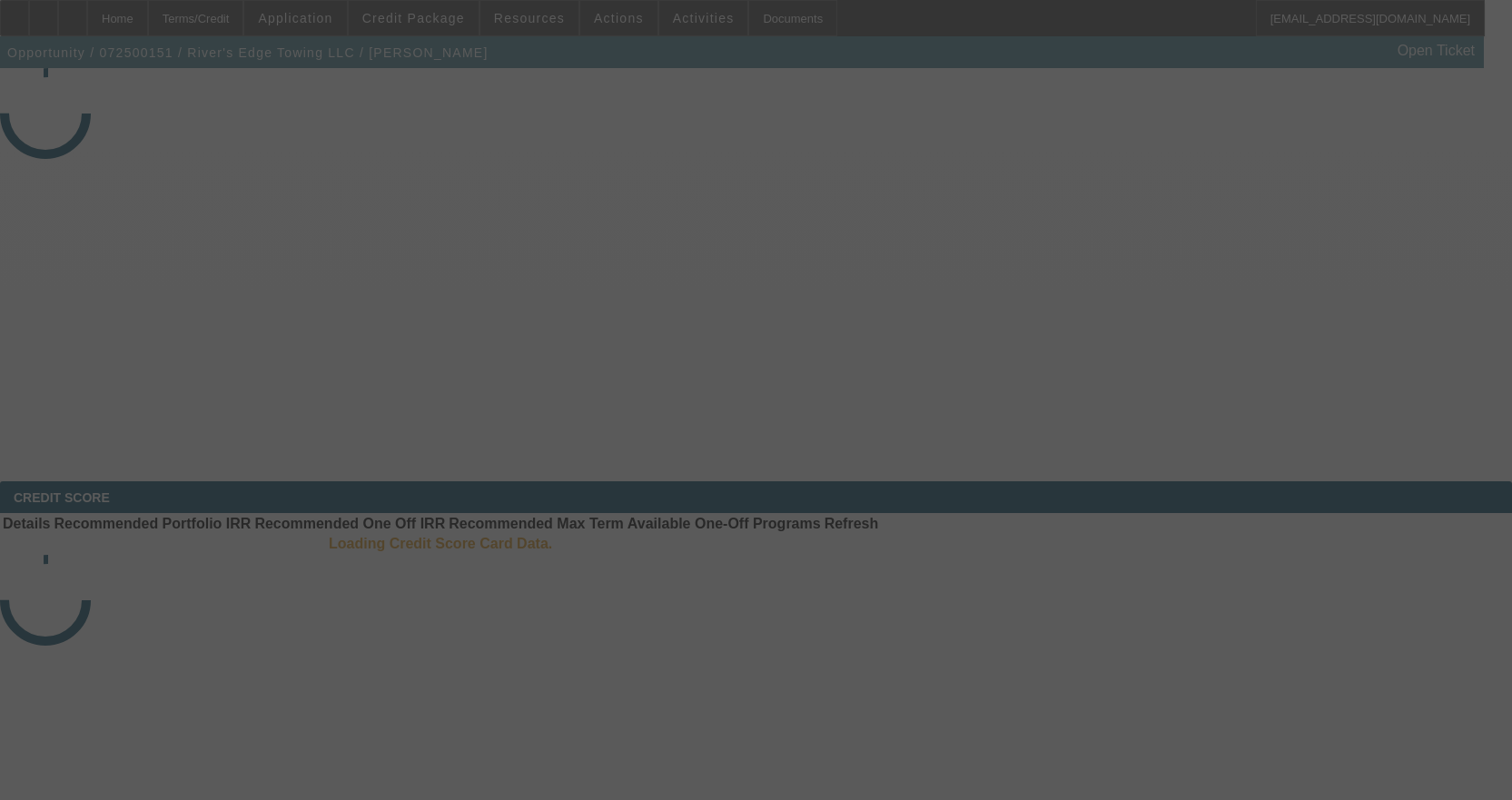
select select "3"
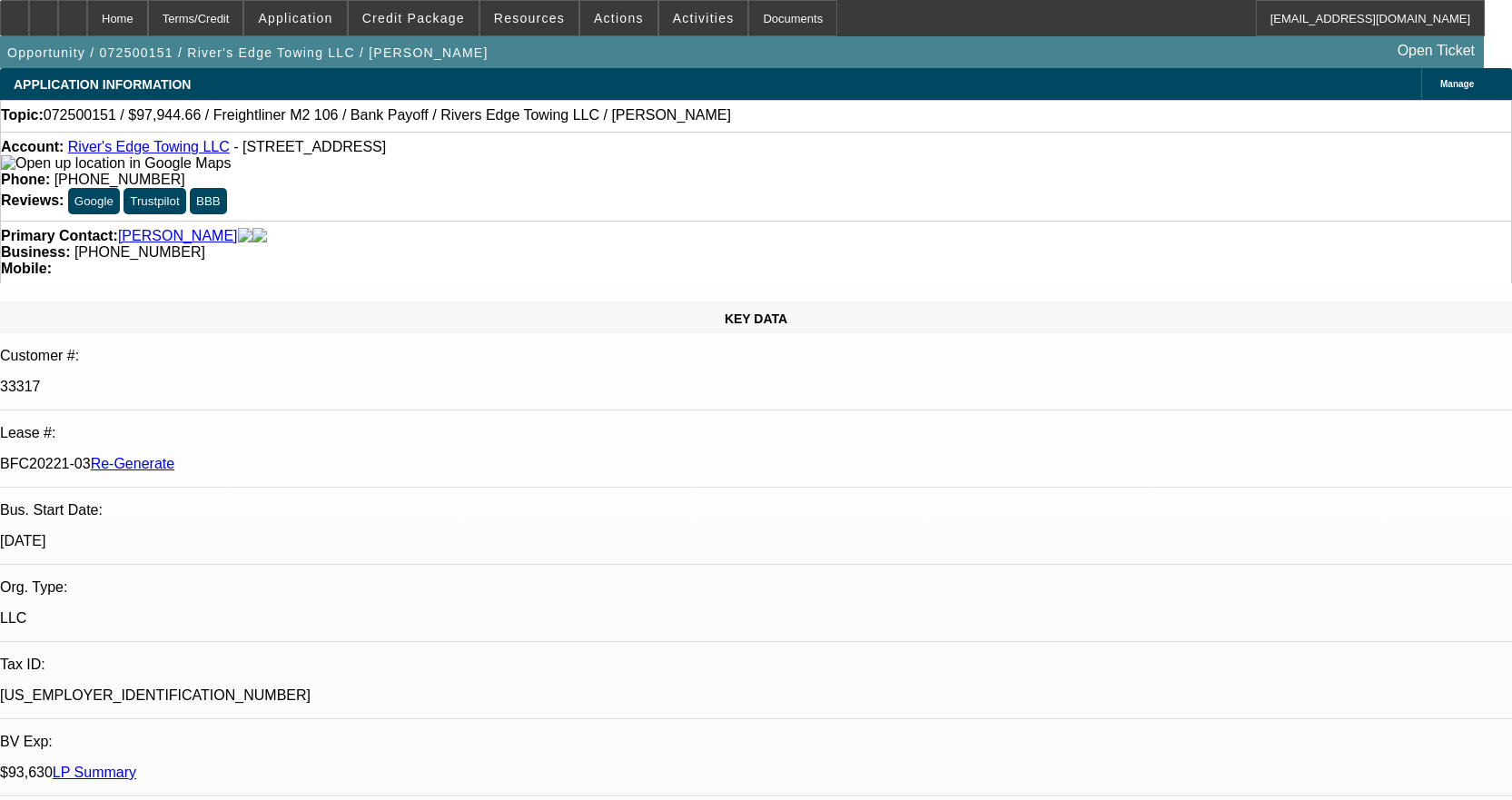
select select "0"
select select "2"
select select "0"
select select "6"
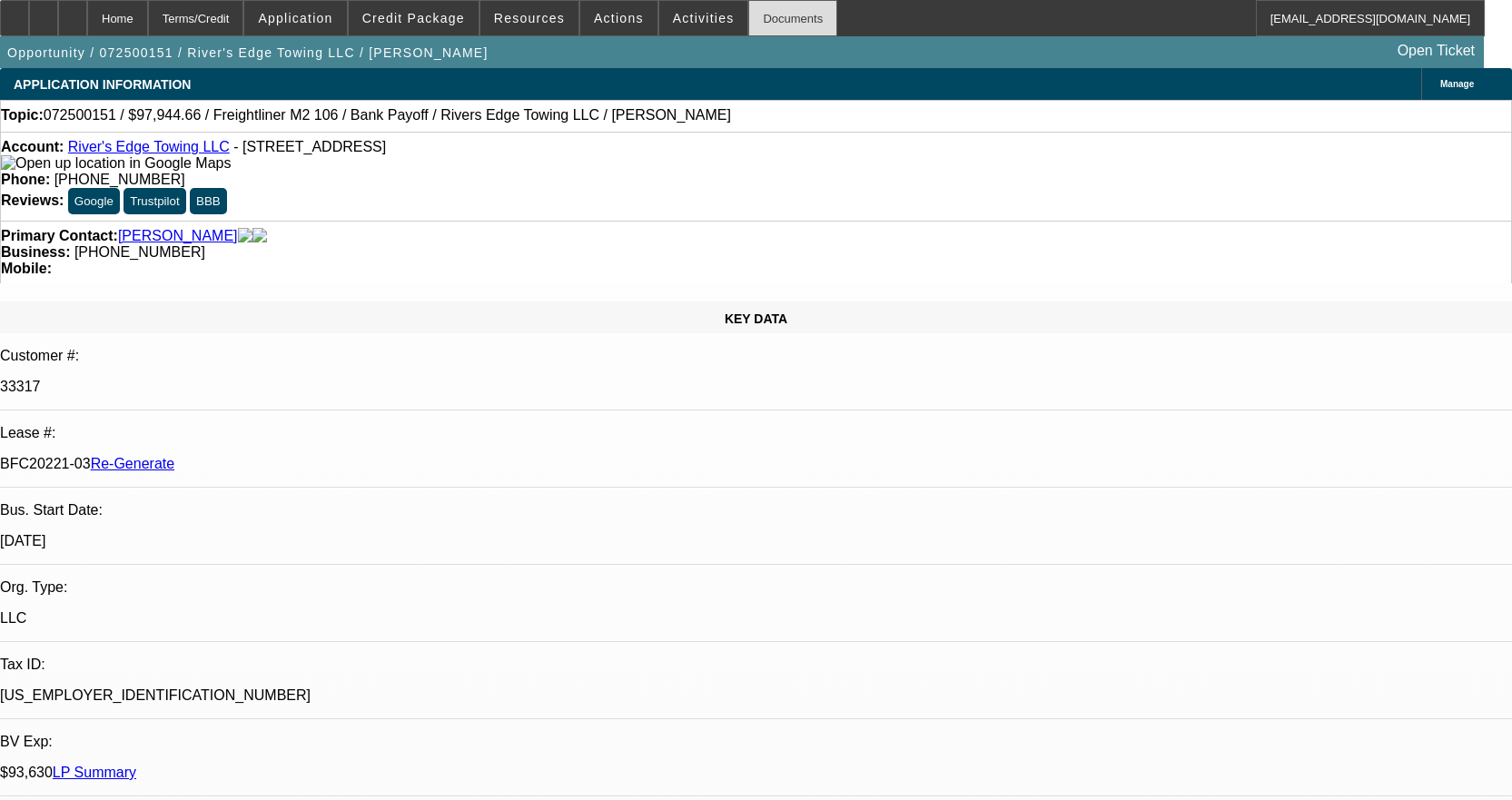
click at [754, 9] on div "Documents" at bounding box center [793, 18] width 89 height 37
click at [15, 12] on icon at bounding box center [15, 12] width 0 height 0
click at [674, 30] on span at bounding box center [704, 18] width 89 height 44
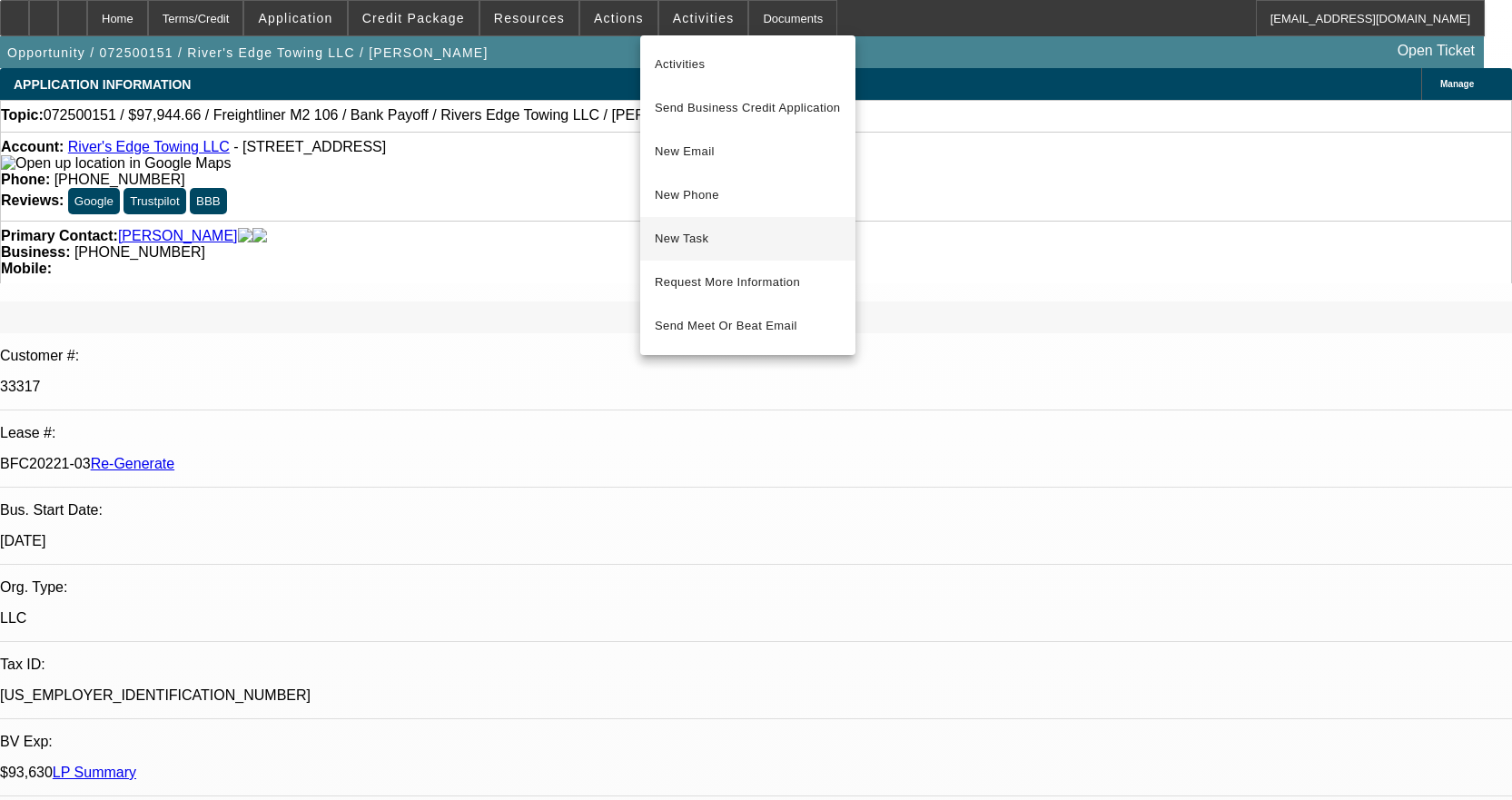
click at [758, 226] on button "New Task" at bounding box center [748, 239] width 215 height 44
